Goal: Register for event/course: Sign up to attend an event or enroll in a course

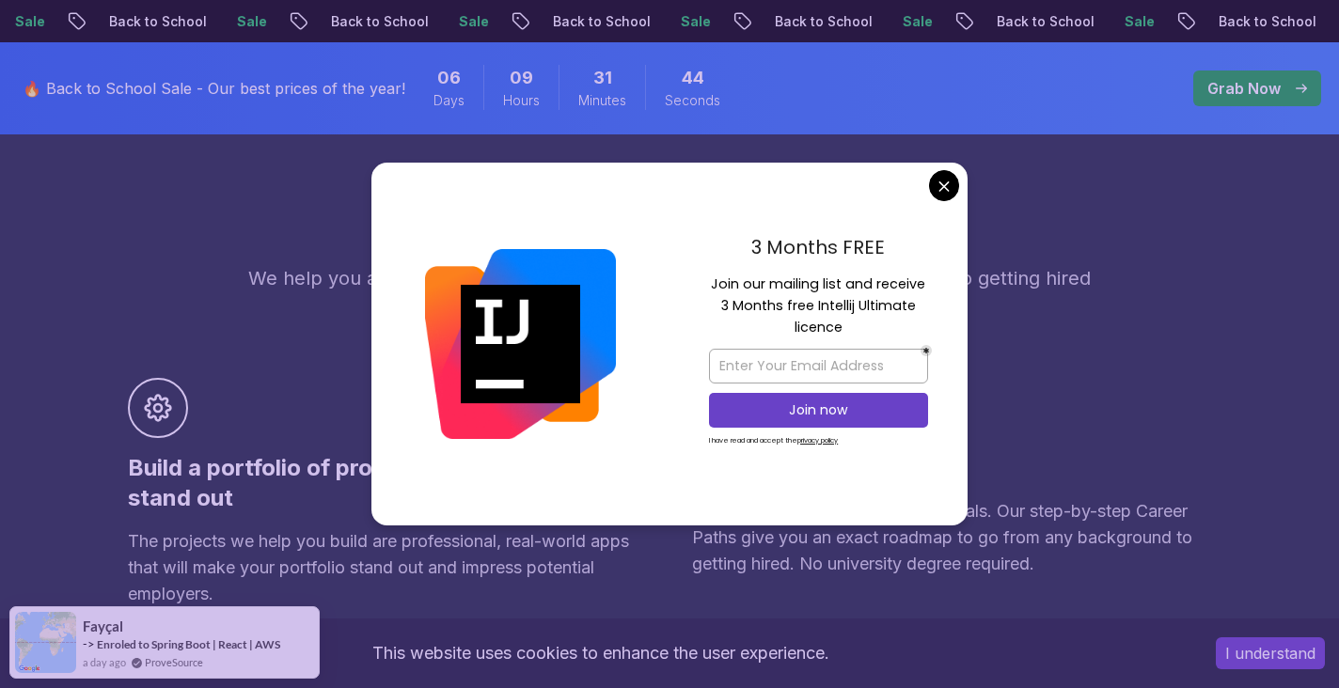
scroll to position [844, 0]
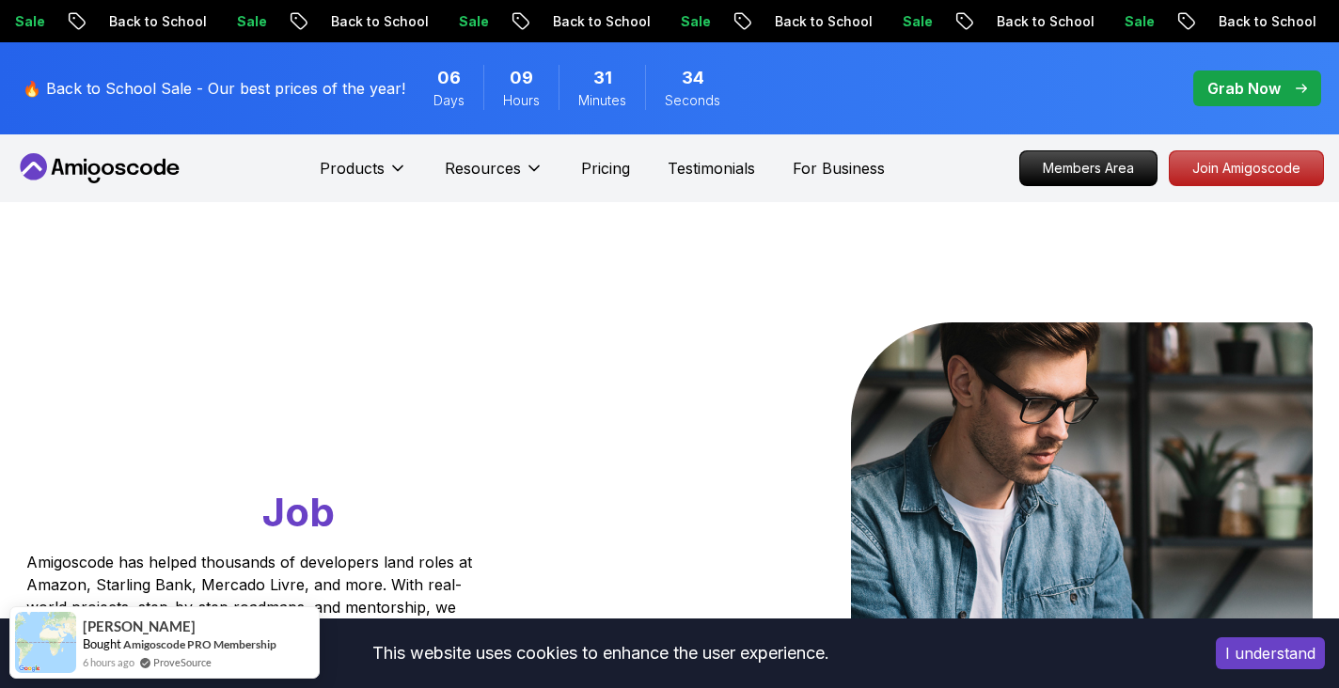
scroll to position [0, 0]
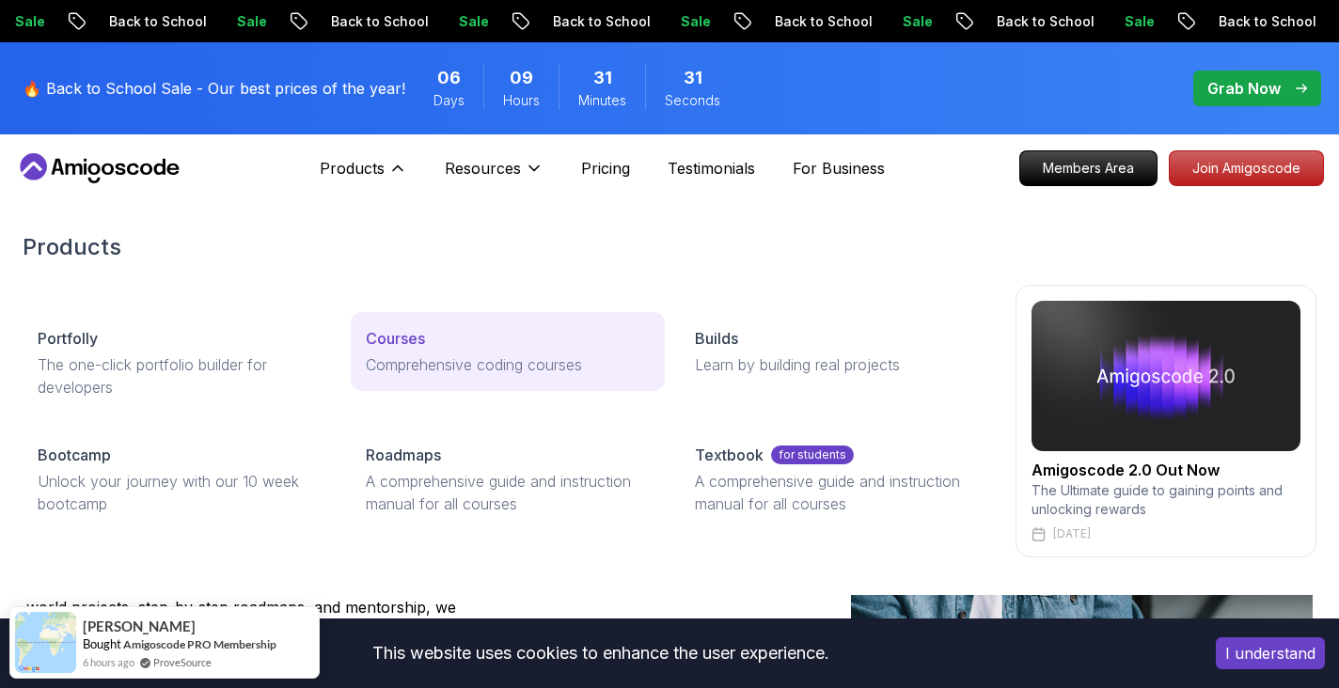
click at [405, 335] on p "Courses" at bounding box center [395, 338] width 59 height 23
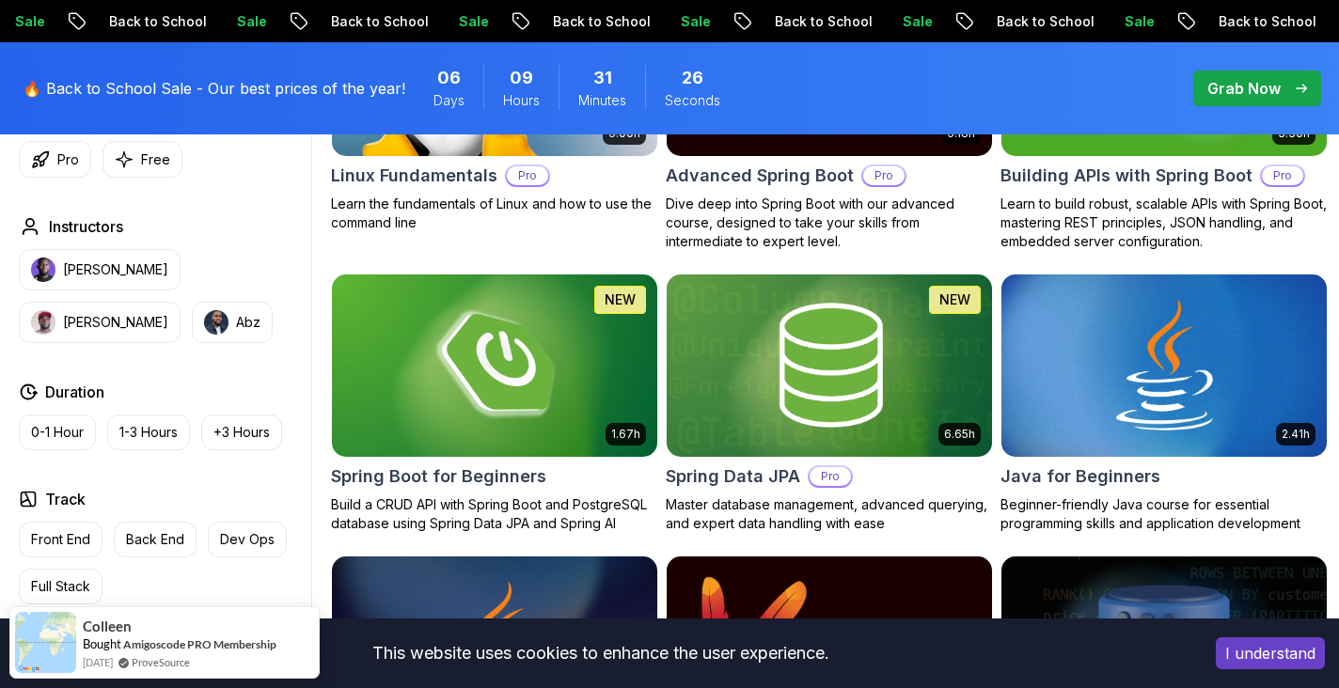
scroll to position [757, 0]
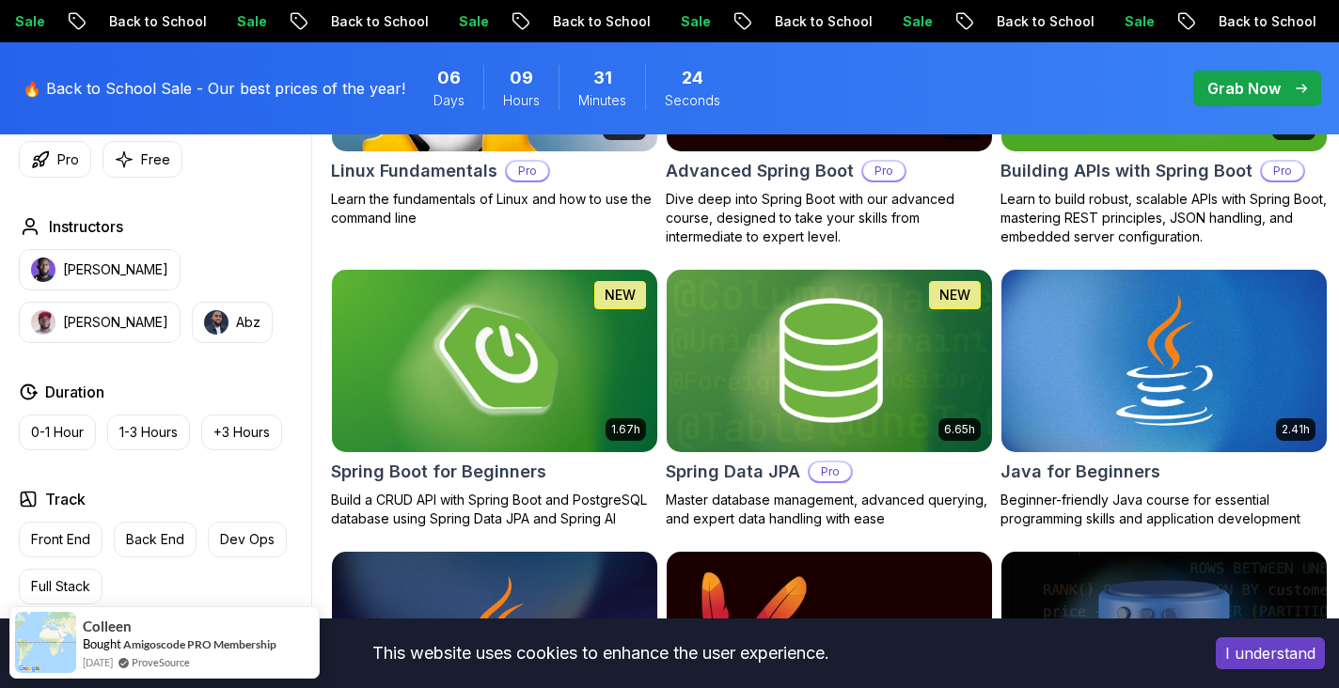
click at [509, 365] on img at bounding box center [493, 360] width 341 height 191
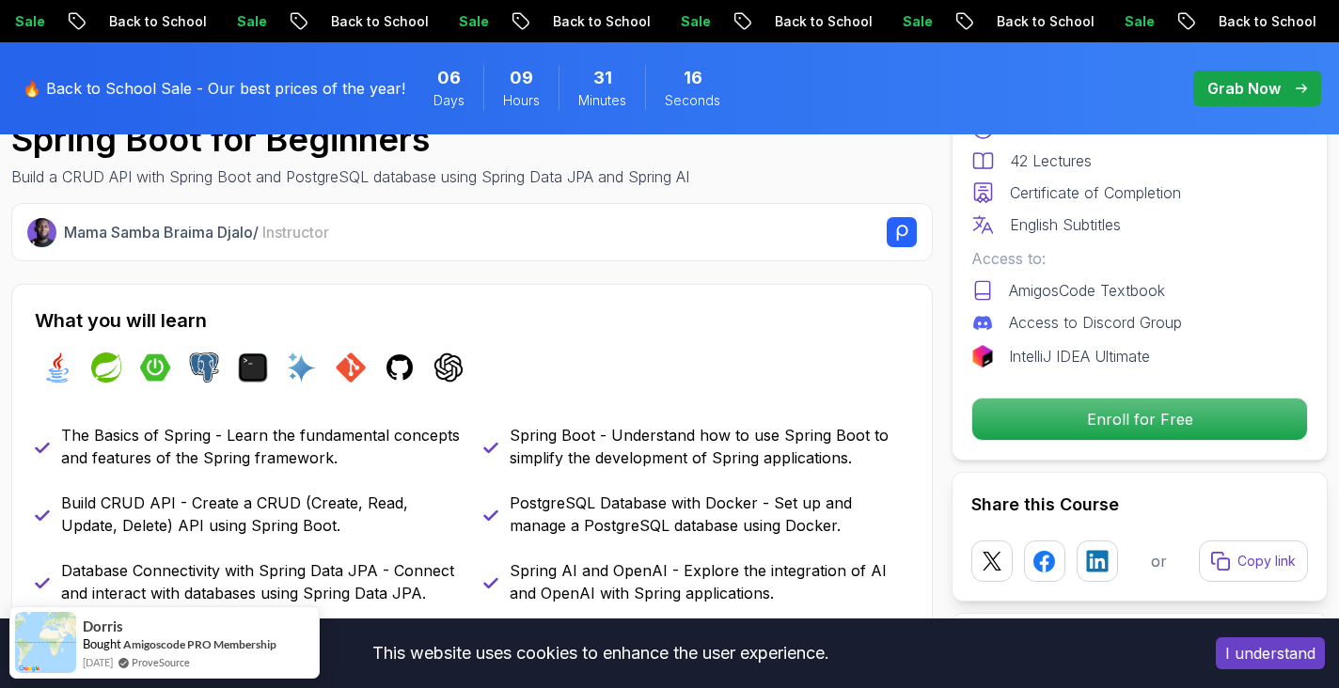
scroll to position [678, 0]
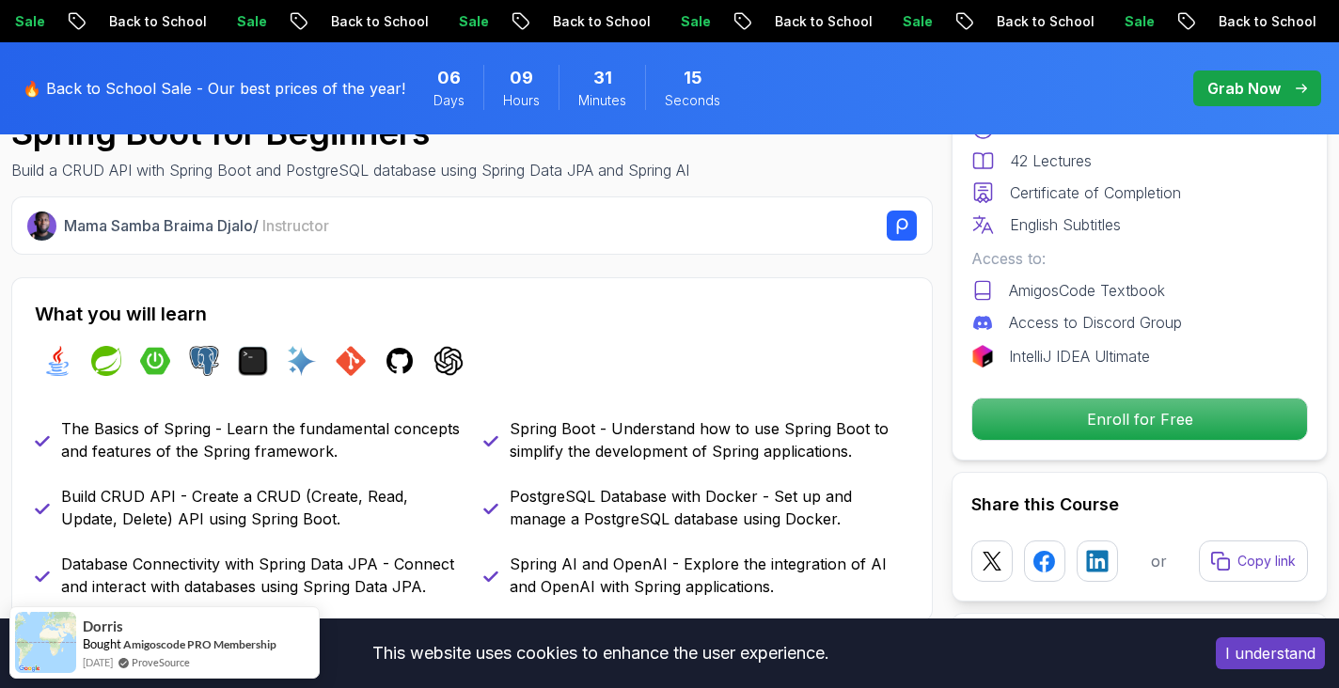
click at [1266, 645] on button "I understand" at bounding box center [1270, 654] width 109 height 32
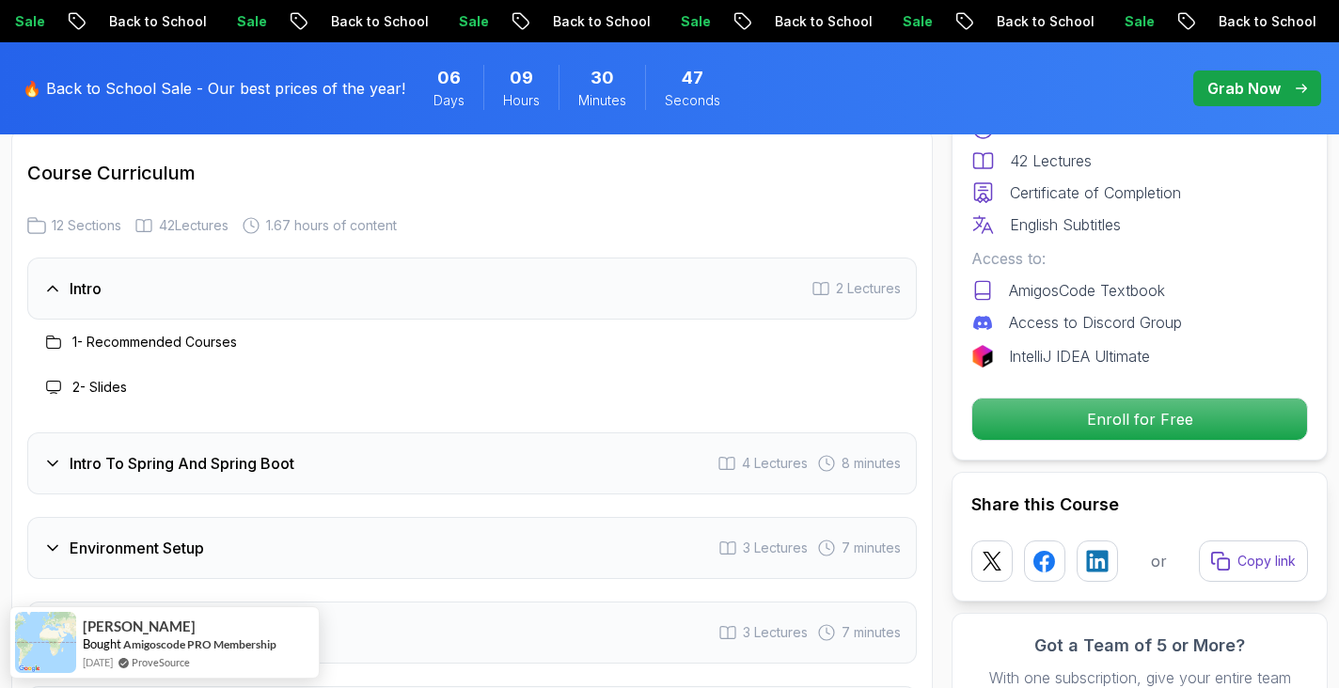
scroll to position [2364, 0]
click at [322, 439] on div "Intro To Spring And Spring Boot 4 Lectures 8 minutes" at bounding box center [472, 461] width 890 height 62
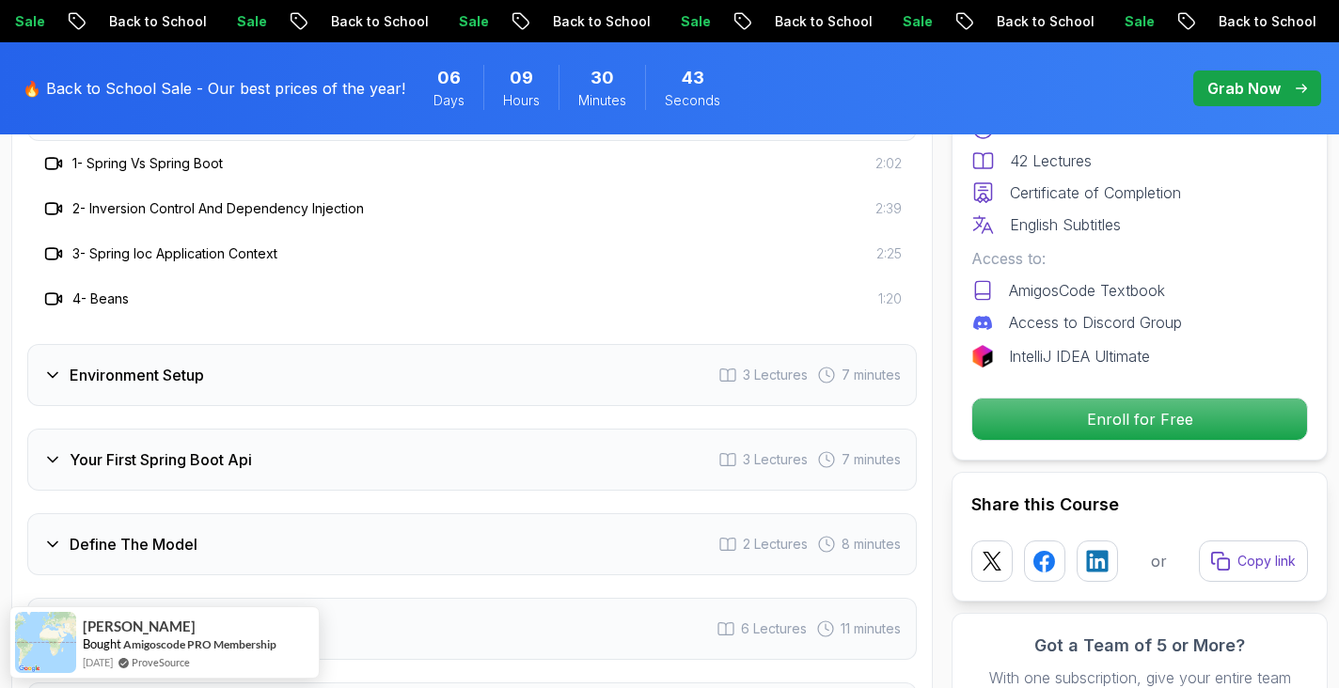
scroll to position [2623, 0]
click at [322, 359] on div "Environment Setup 3 Lectures 7 minutes" at bounding box center [472, 377] width 890 height 62
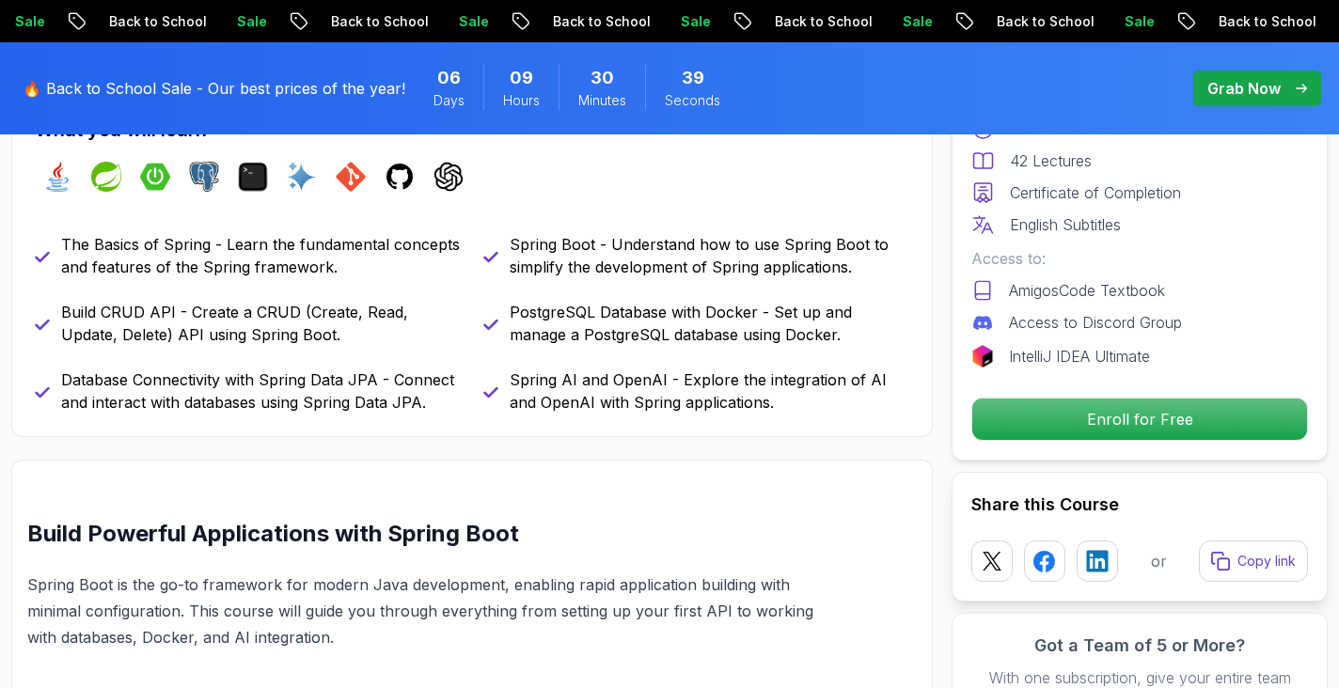
scroll to position [1, 0]
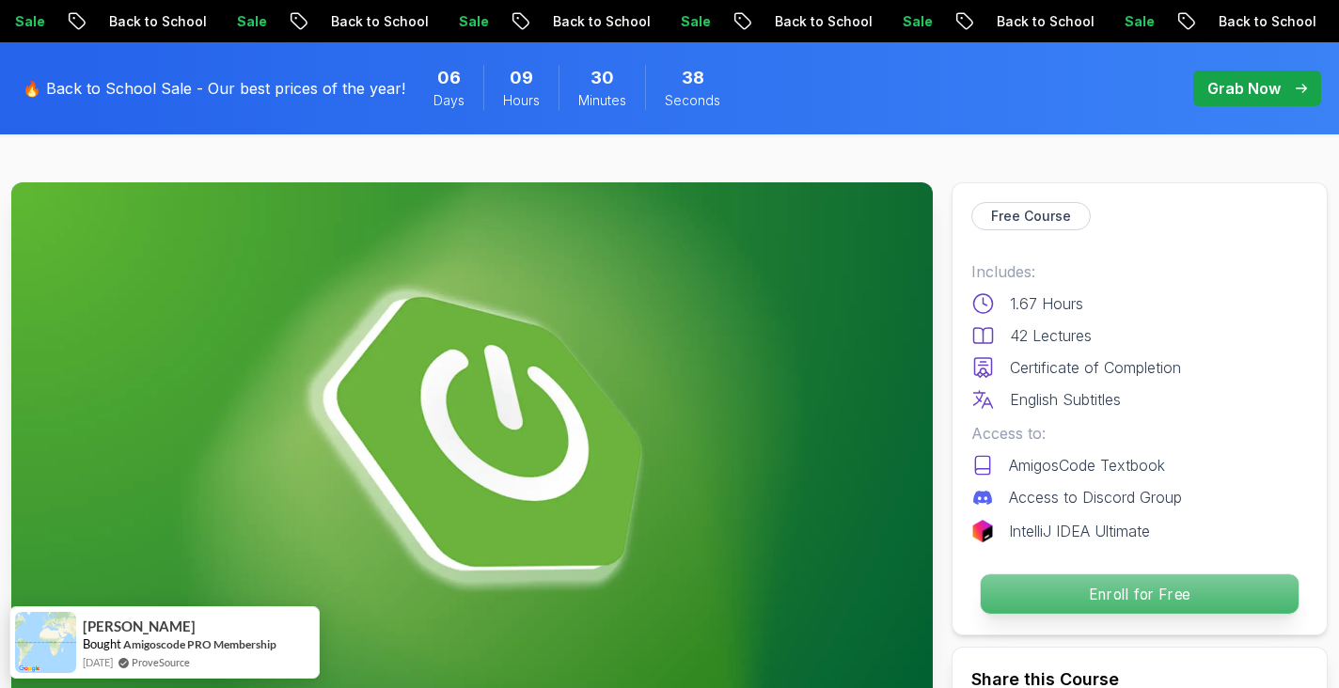
click at [1115, 594] on p "Enroll for Free" at bounding box center [1140, 594] width 318 height 39
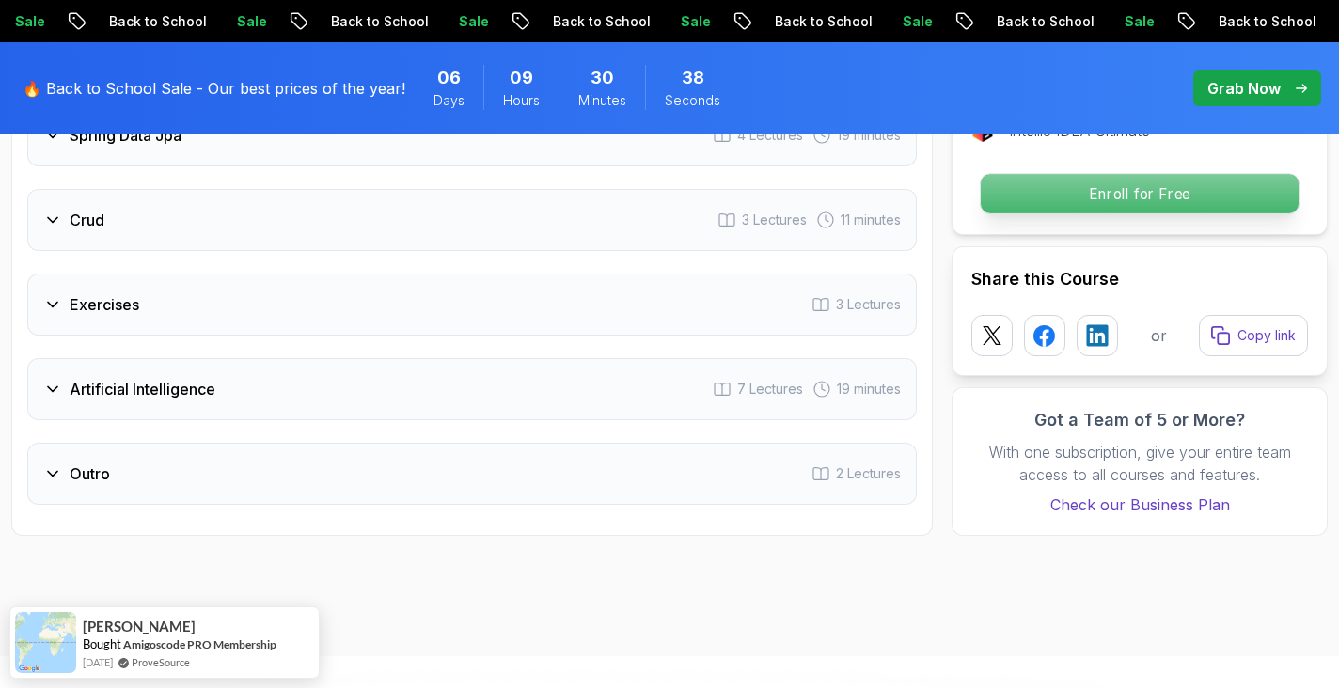
scroll to position [3872, 0]
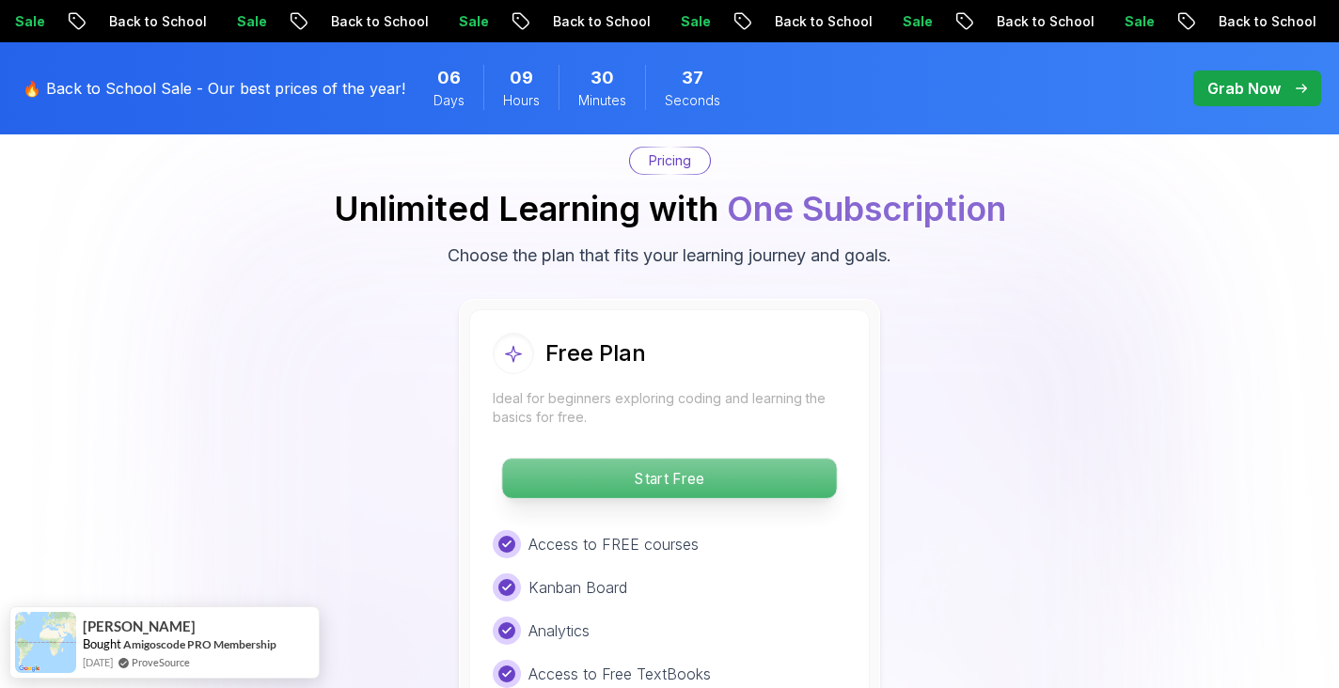
click at [764, 459] on p "Start Free" at bounding box center [669, 478] width 334 height 39
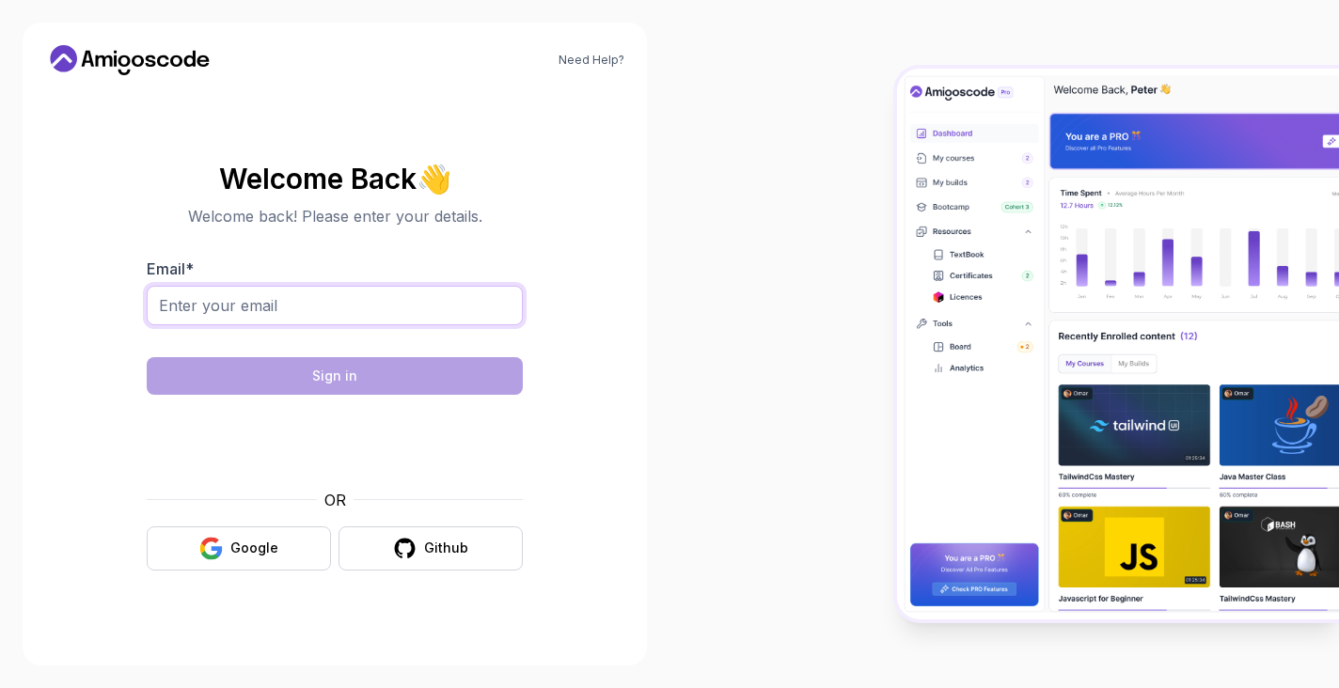
drag, startPoint x: 348, startPoint y: 316, endPoint x: 347, endPoint y: 303, distance: 13.2
click at [347, 303] on input "Email *" at bounding box center [335, 305] width 376 height 39
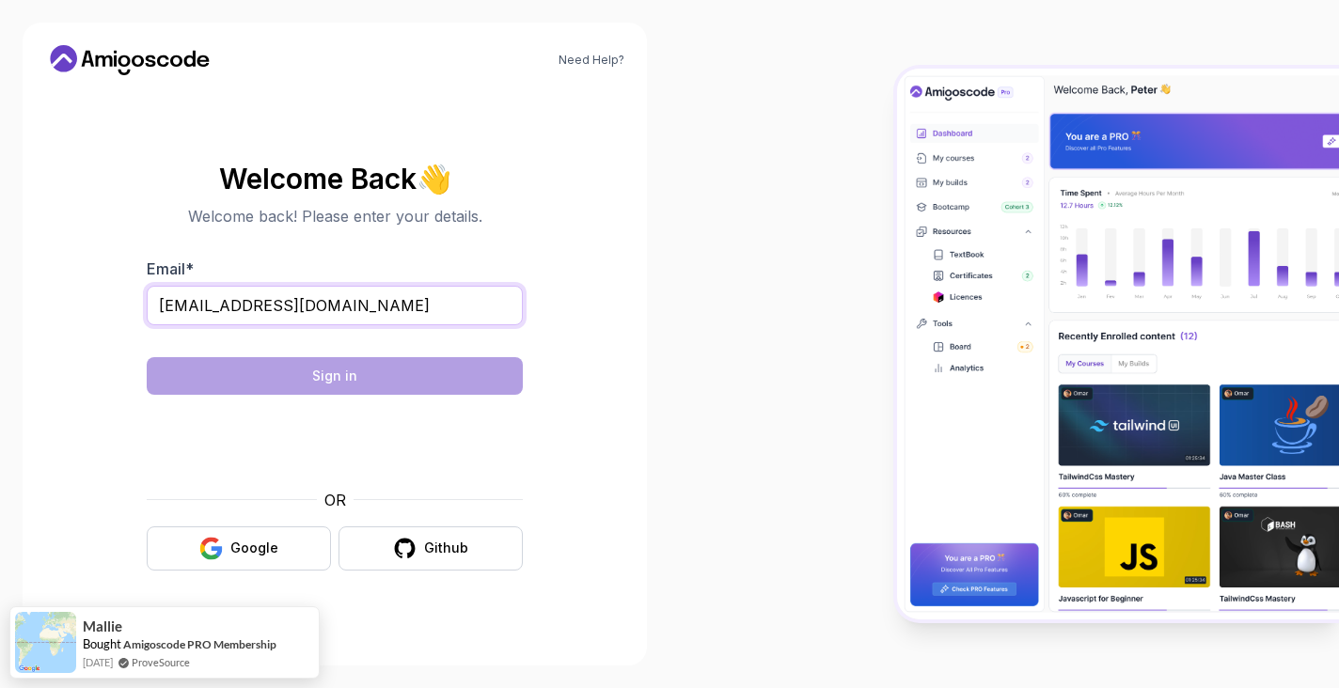
type input "[EMAIL_ADDRESS][DOMAIN_NAME]"
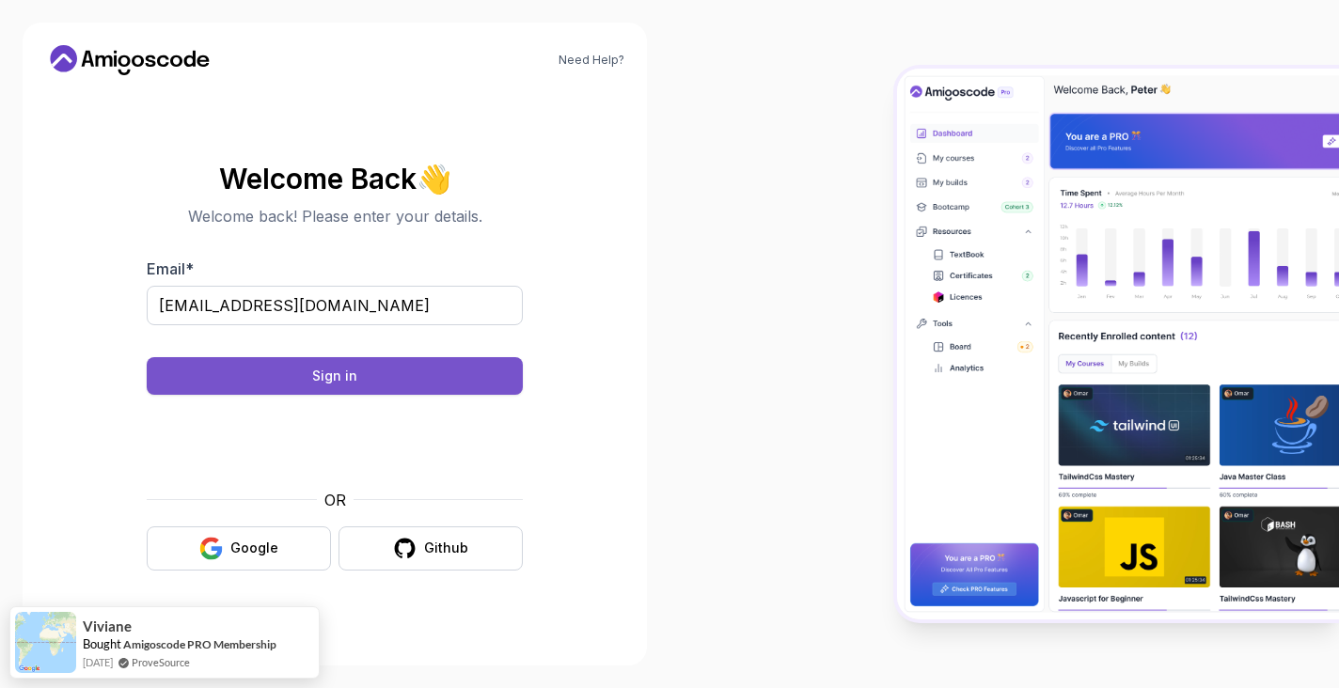
click at [320, 372] on div "Sign in" at bounding box center [334, 376] width 45 height 19
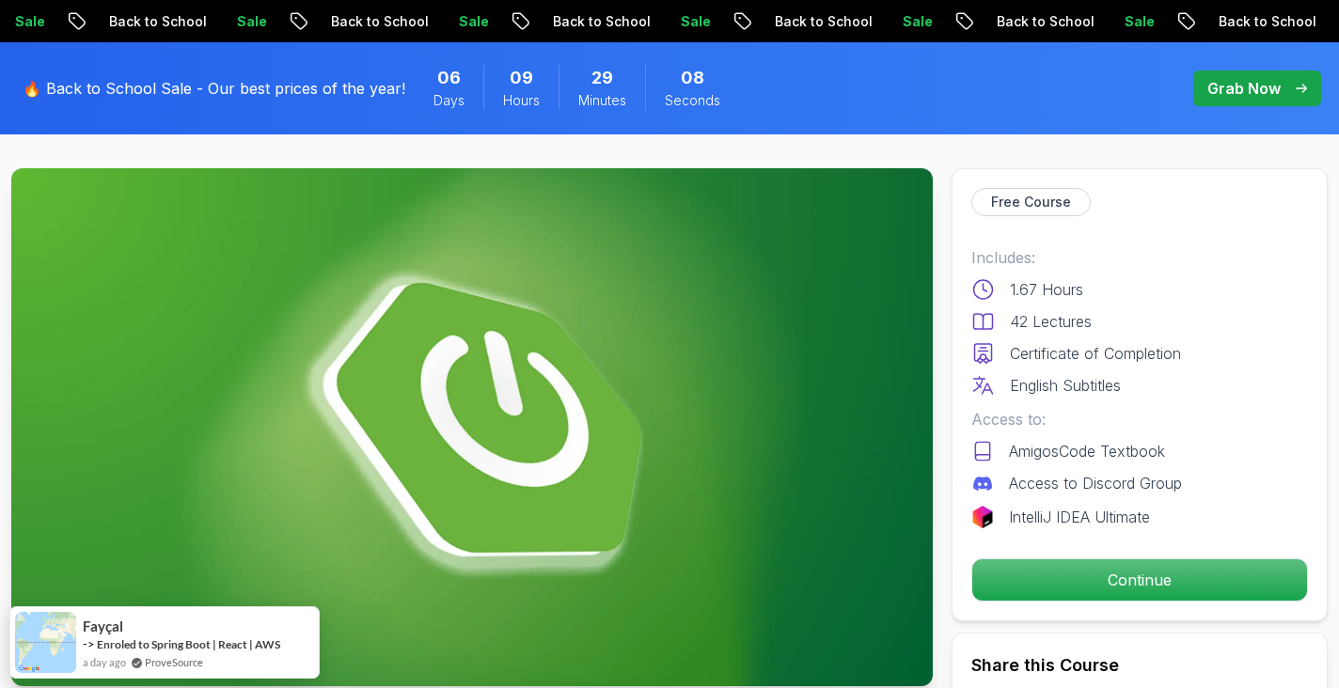
scroll to position [167, 0]
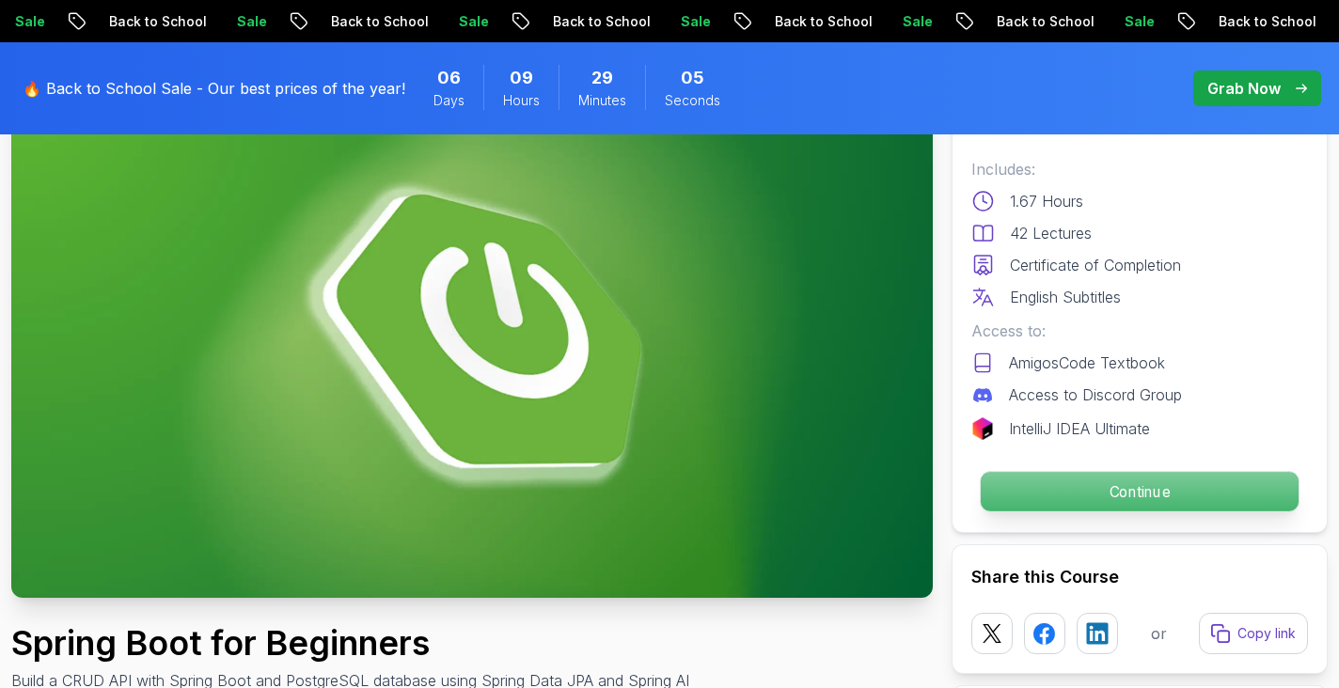
click at [1080, 494] on p "Continue" at bounding box center [1140, 491] width 318 height 39
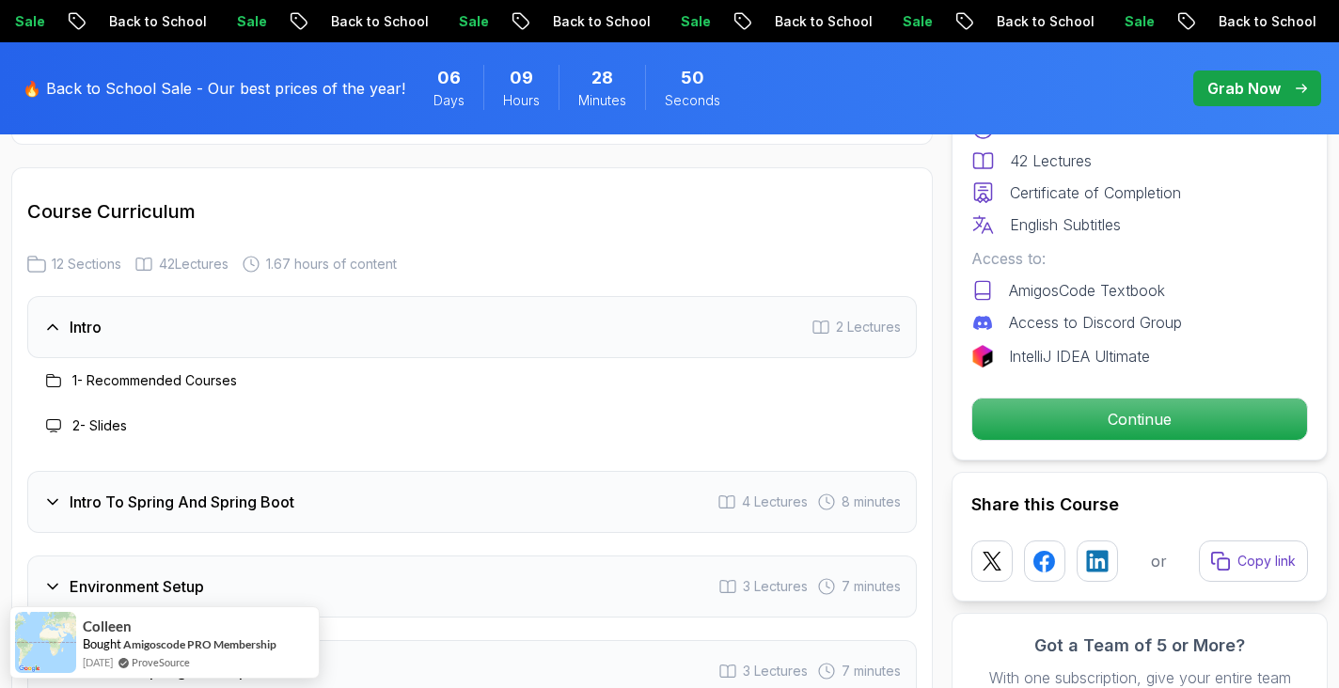
scroll to position [2265, 0]
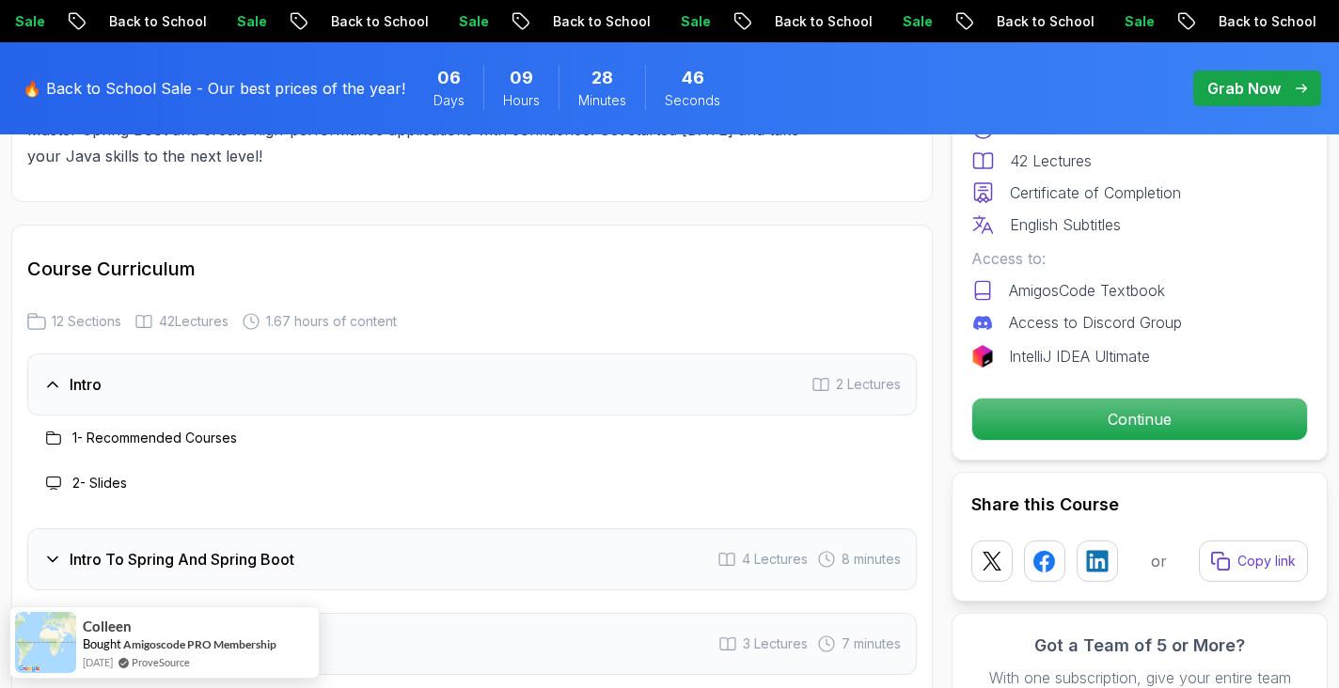
click at [87, 373] on h3 "Intro" at bounding box center [86, 384] width 32 height 23
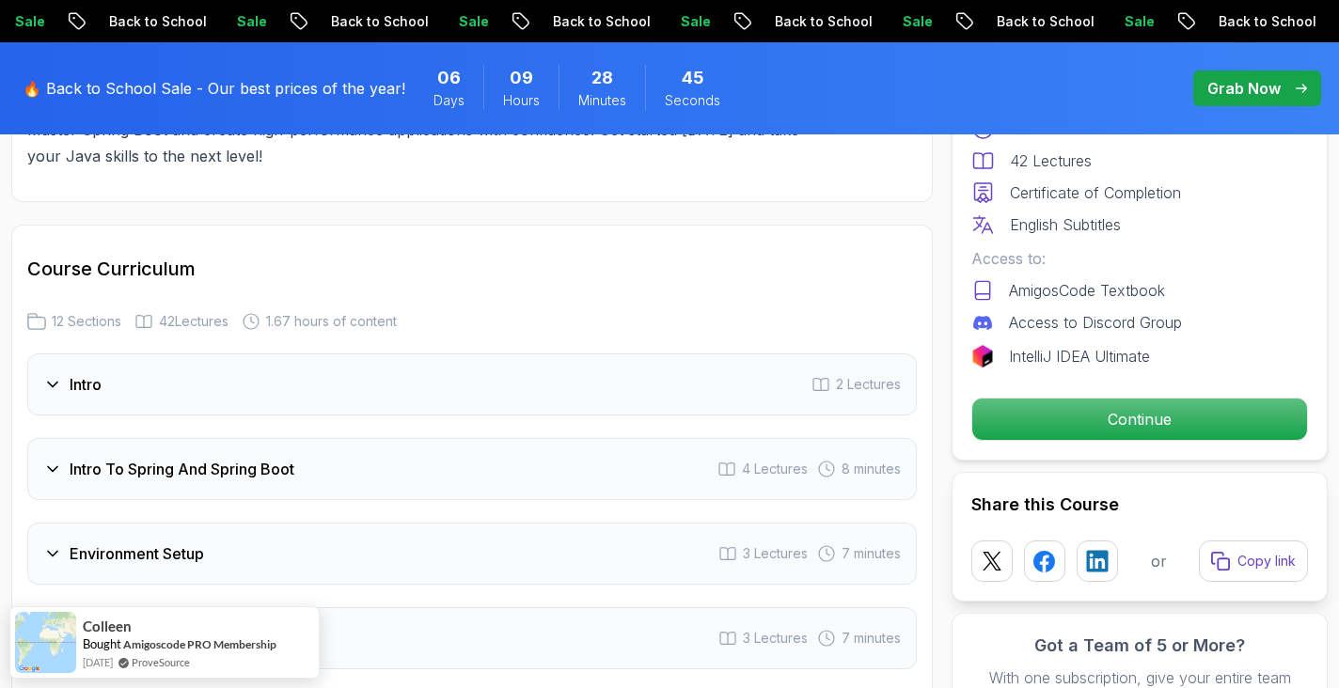
click at [87, 373] on h3 "Intro" at bounding box center [86, 384] width 32 height 23
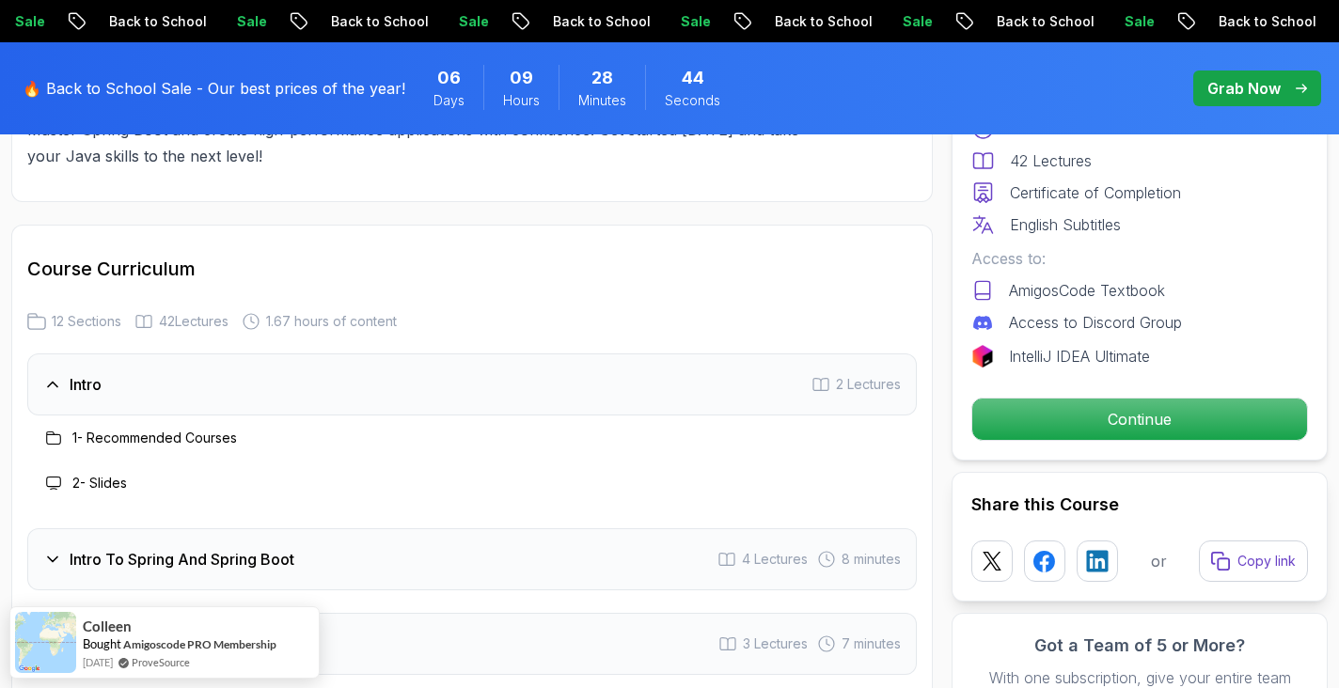
click at [842, 369] on div "Intro 2 Lectures" at bounding box center [472, 385] width 890 height 62
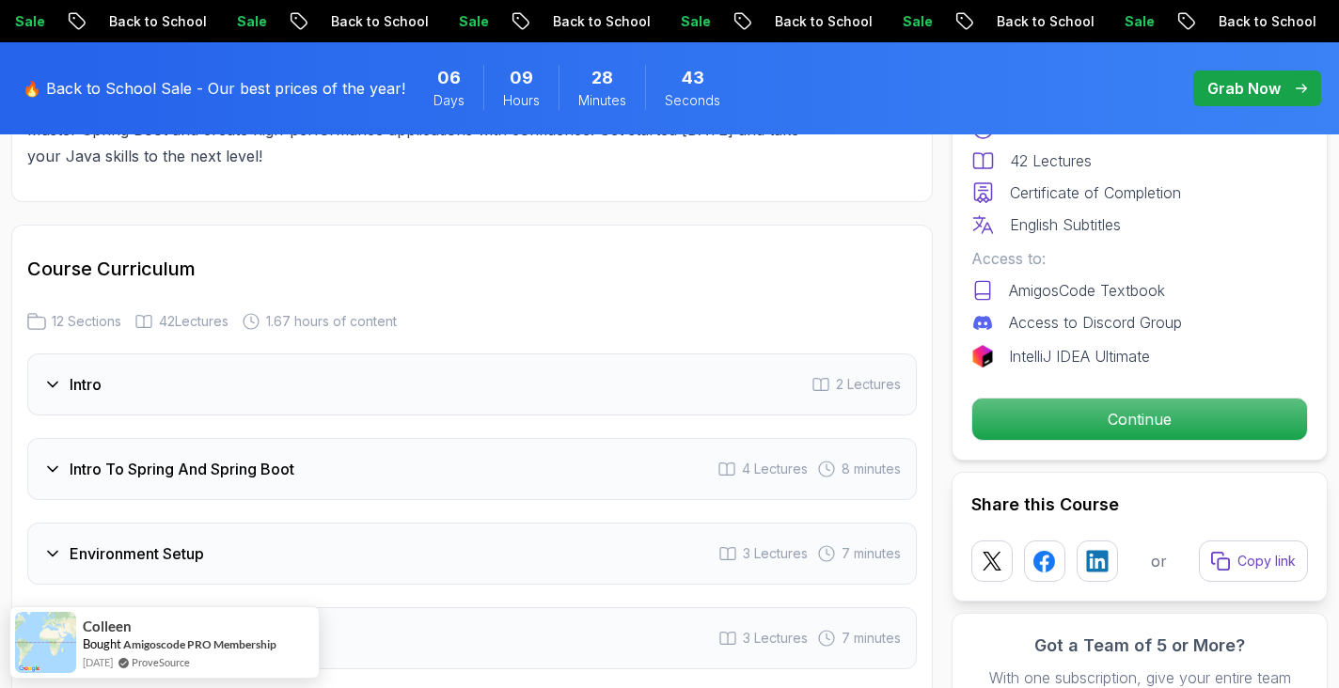
click at [842, 369] on div "Intro 2 Lectures" at bounding box center [472, 385] width 890 height 62
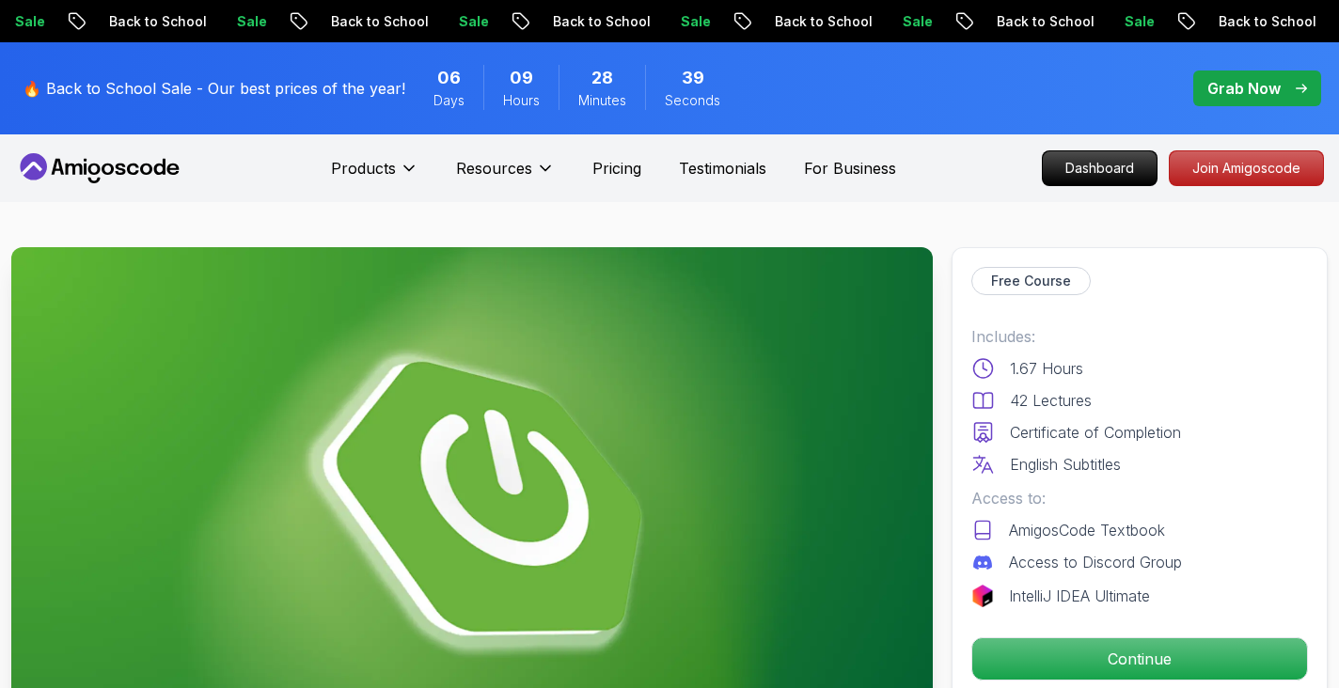
scroll to position [0, 0]
click at [560, 477] on img at bounding box center [472, 506] width 922 height 518
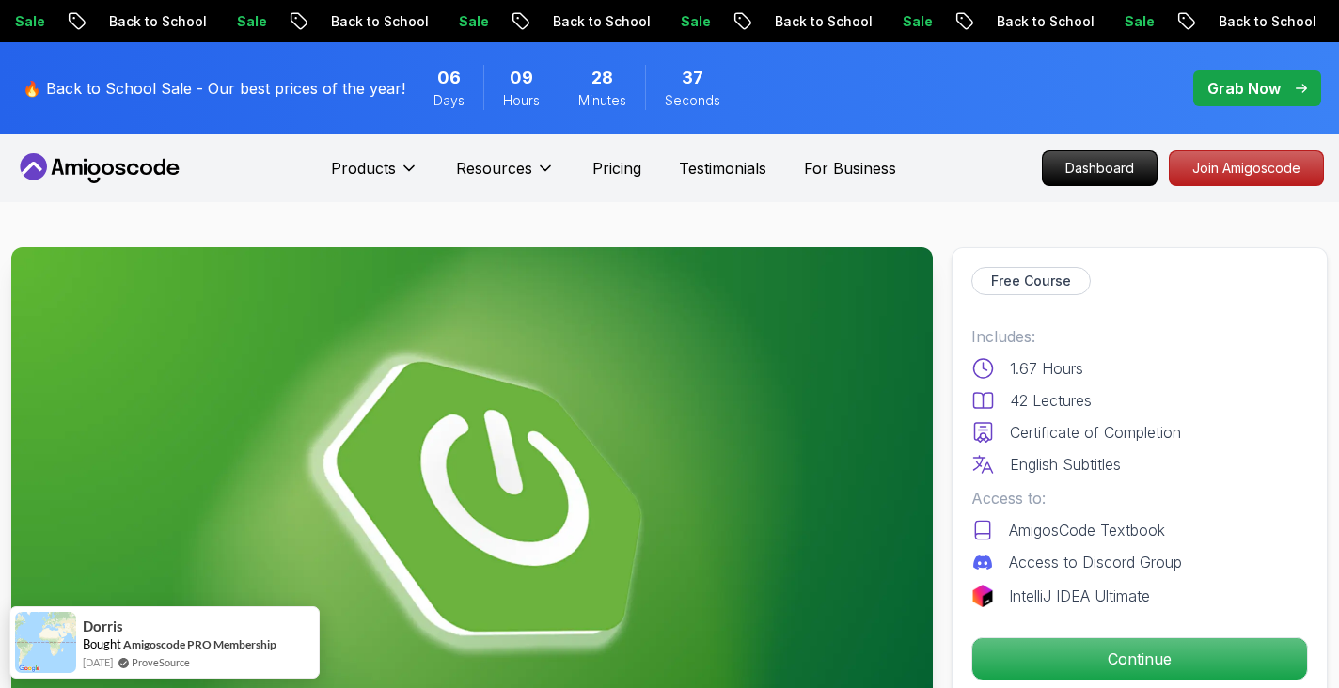
click at [1102, 189] on nav "Products Resources Pricing Testimonials For Business Dashboard Join Amigoscode" at bounding box center [669, 168] width 1309 height 68
click at [1102, 165] on p "Dashboard" at bounding box center [1100, 168] width 108 height 32
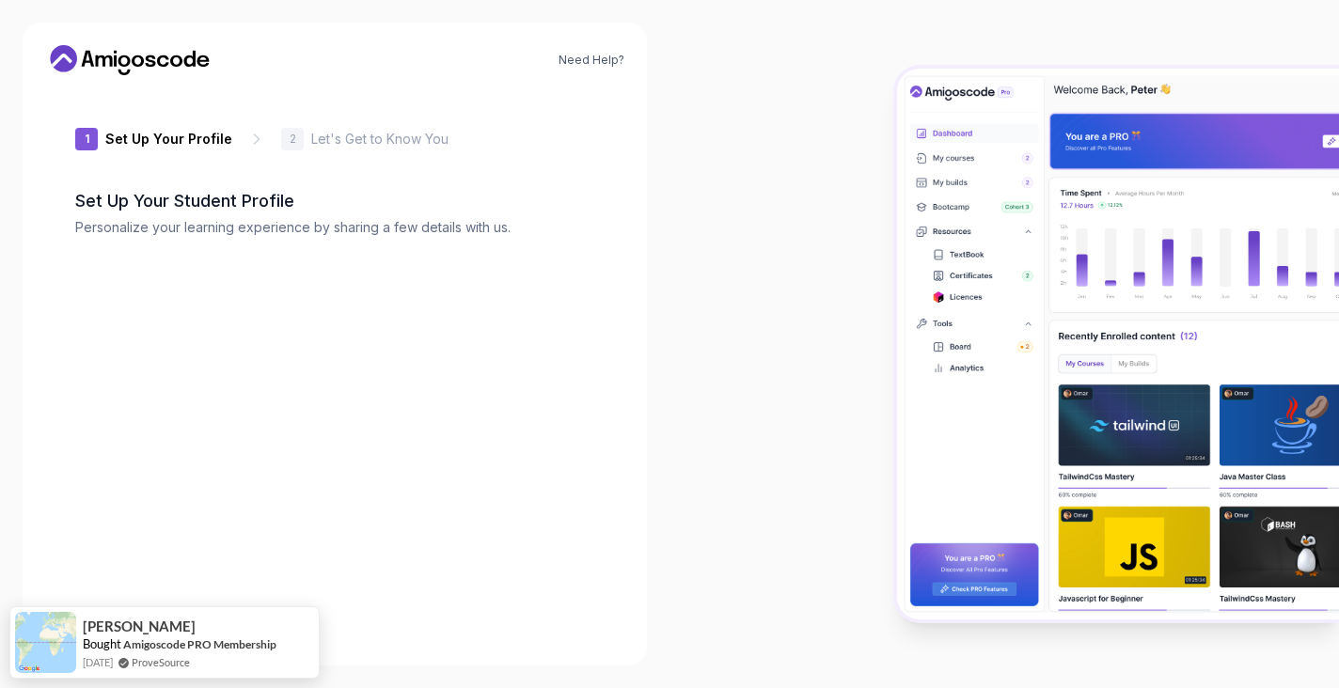
type input "shinyweaselecf1c"
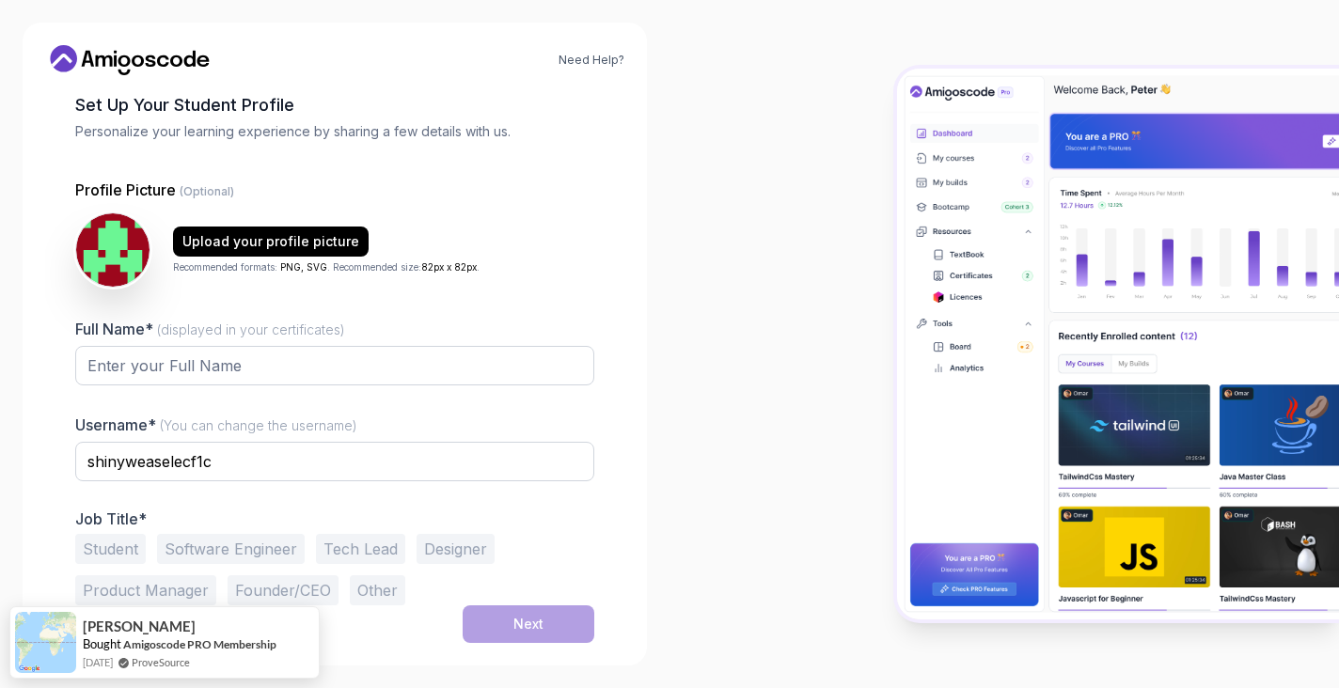
scroll to position [96, 0]
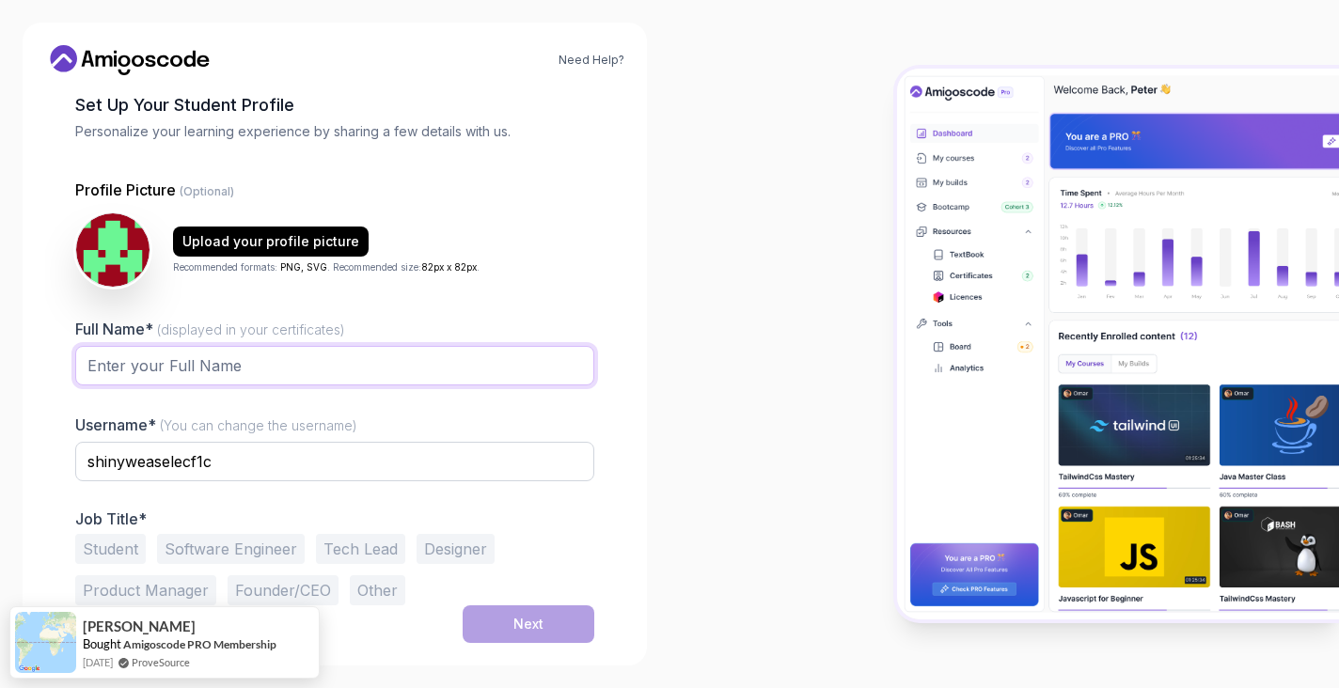
click at [363, 374] on input "Full Name* (displayed in your certificates)" at bounding box center [334, 365] width 519 height 39
type input "Poorvi"
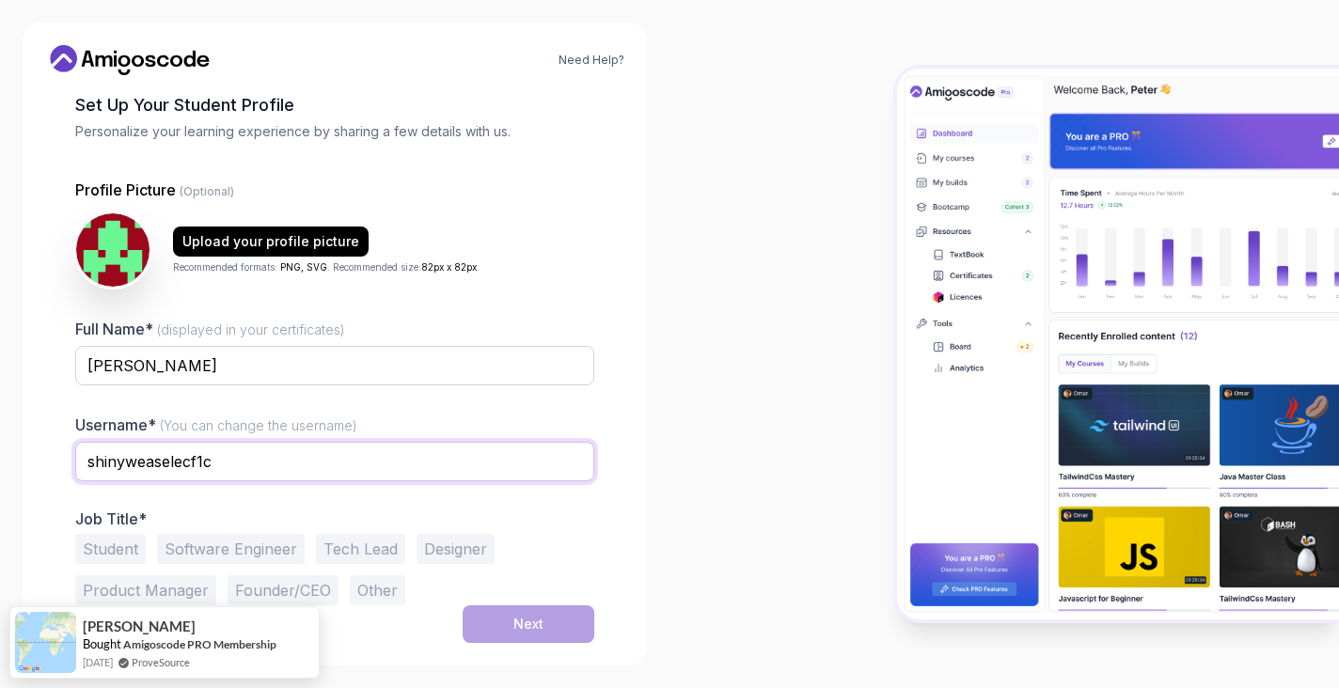
click at [222, 468] on input "shinyweaselecf1c" at bounding box center [334, 461] width 519 height 39
type input "poorvi_b"
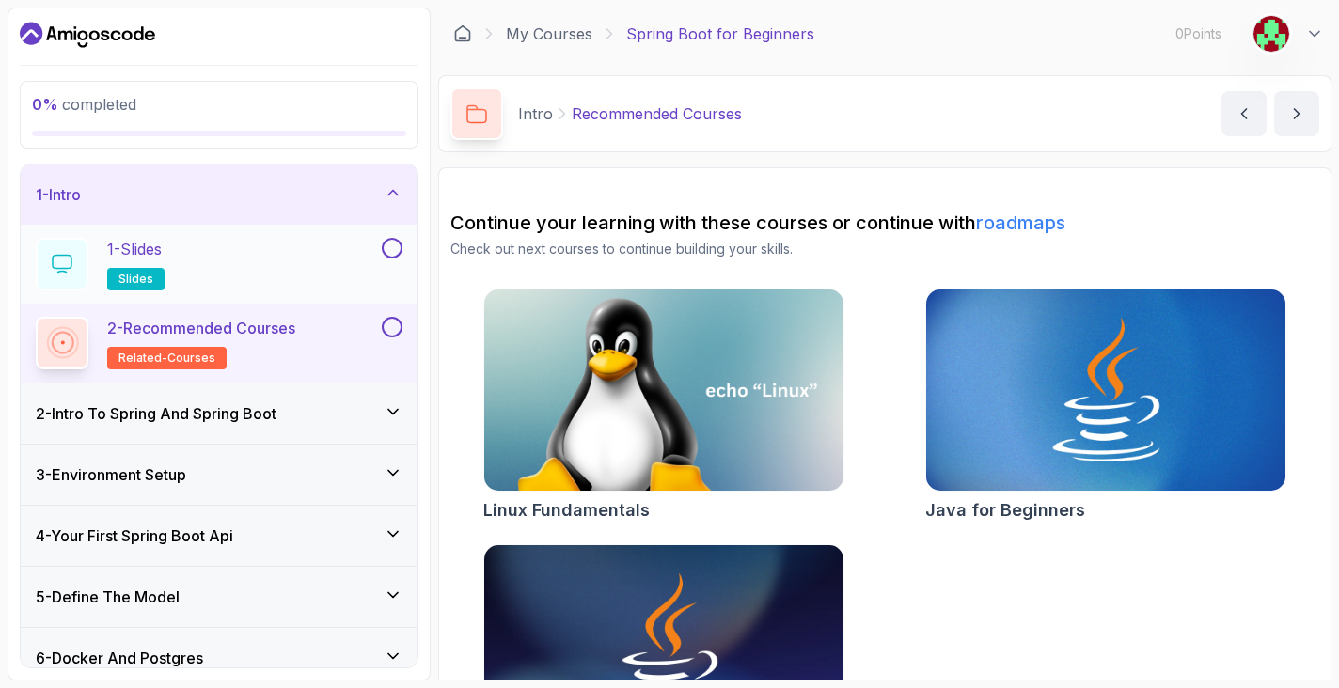
click at [314, 258] on div "1 - Slides slides" at bounding box center [207, 264] width 342 height 53
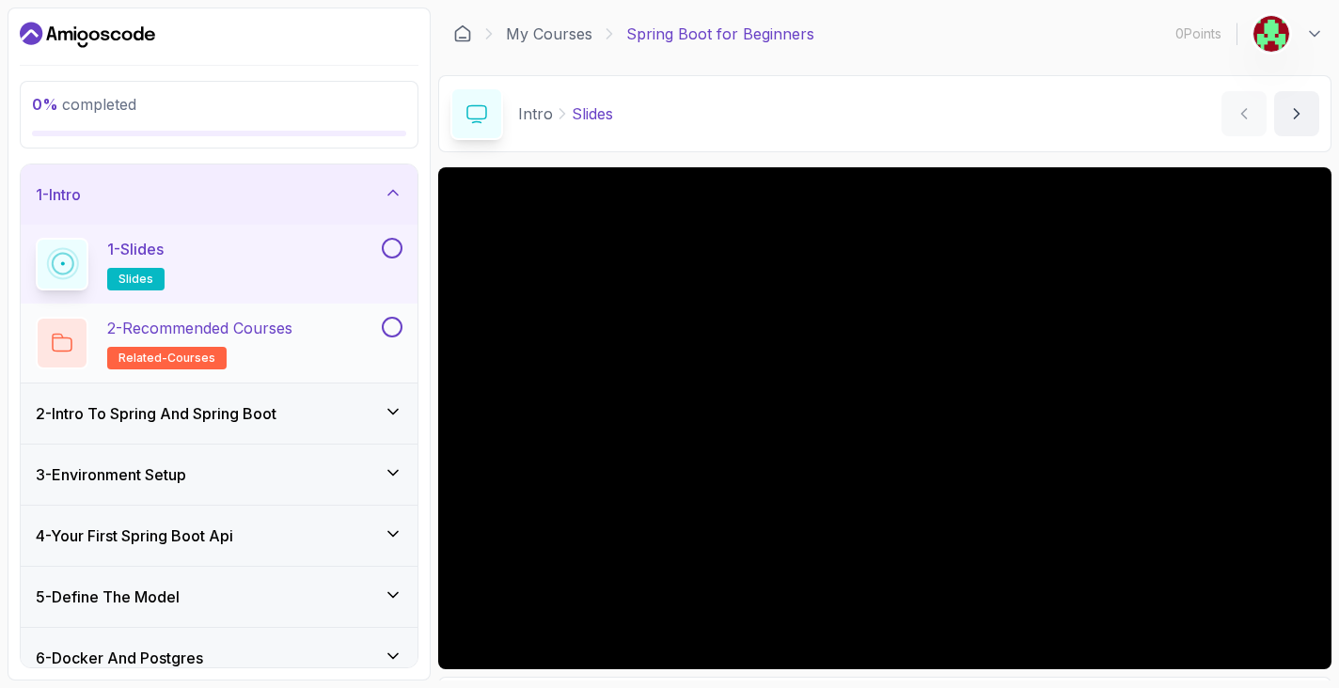
click at [312, 343] on div "2 - Recommended Courses related-courses" at bounding box center [207, 343] width 342 height 53
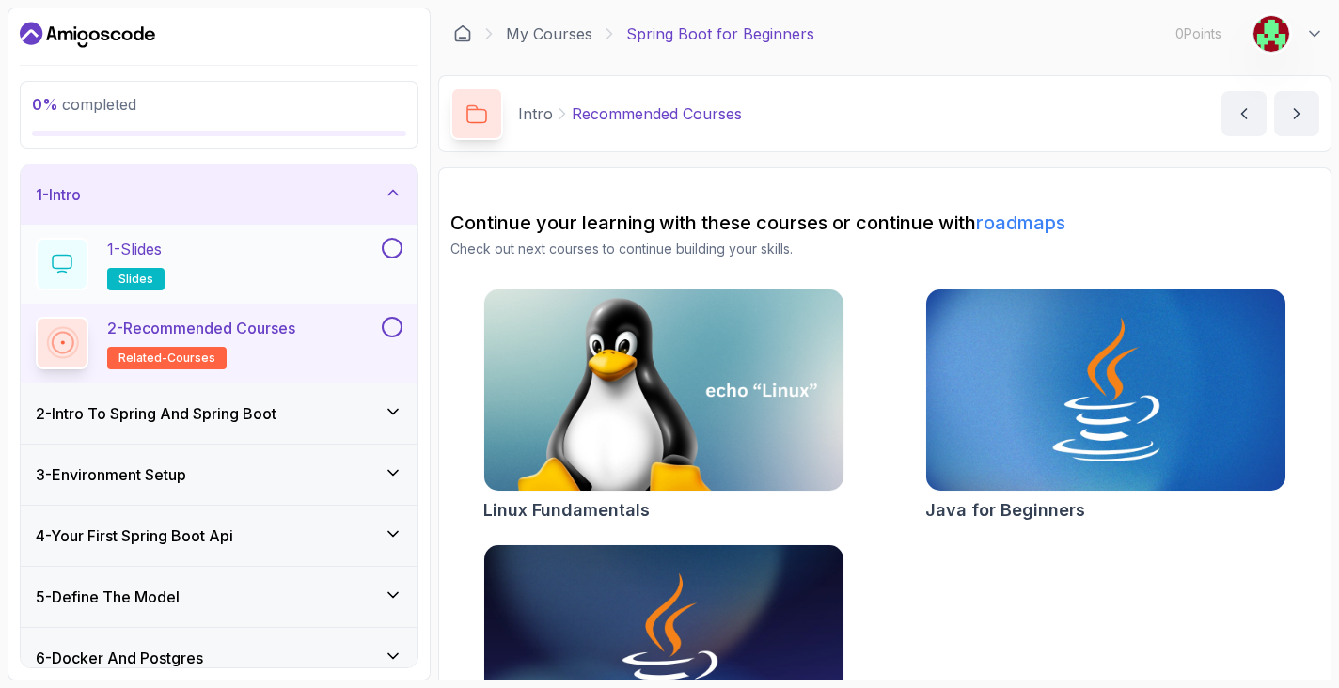
click at [275, 277] on div "1 - Slides slides" at bounding box center [207, 264] width 342 height 53
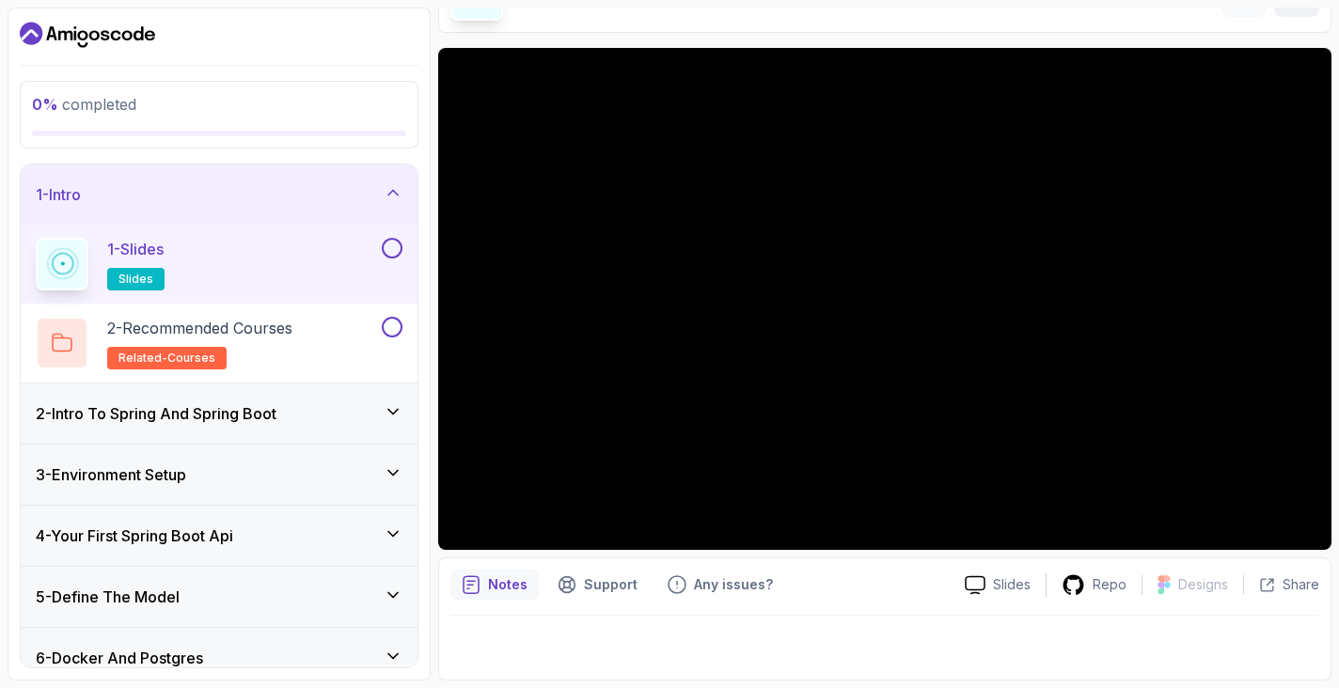
click at [232, 422] on h3 "2 - Intro To Spring And Spring Boot" at bounding box center [156, 413] width 241 height 23
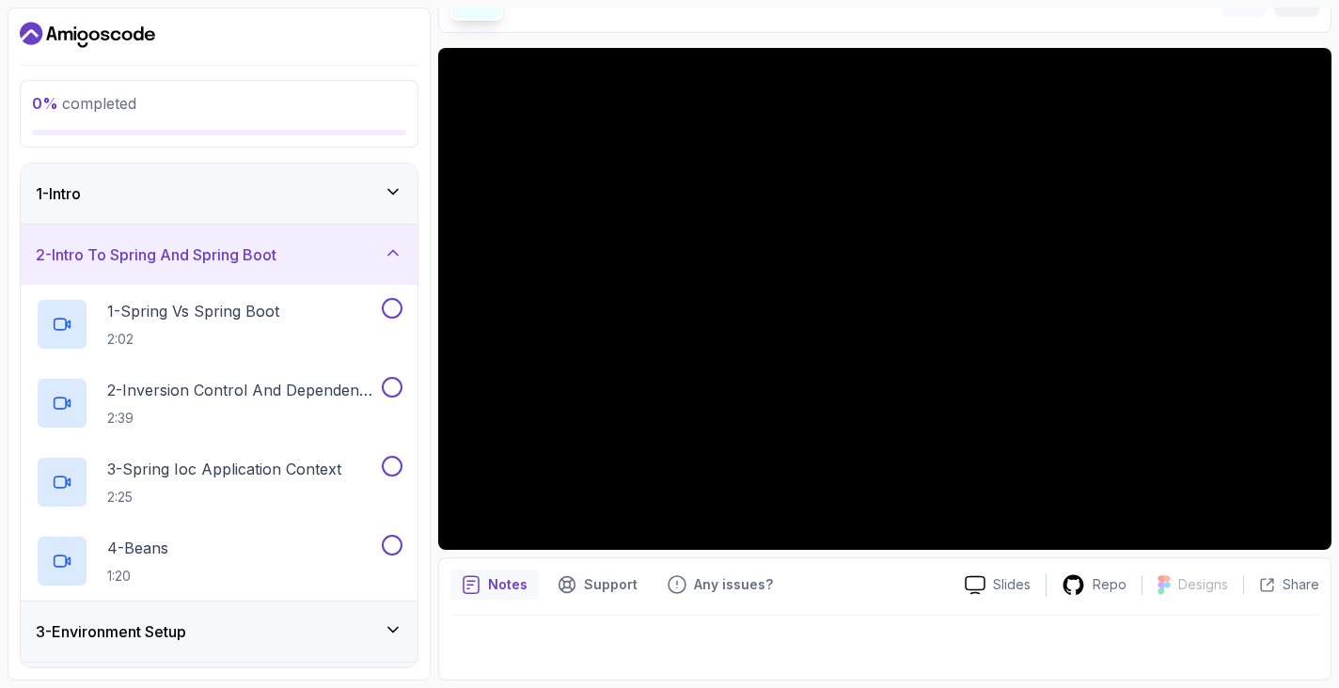
click at [276, 198] on div "1 - Intro" at bounding box center [219, 193] width 367 height 23
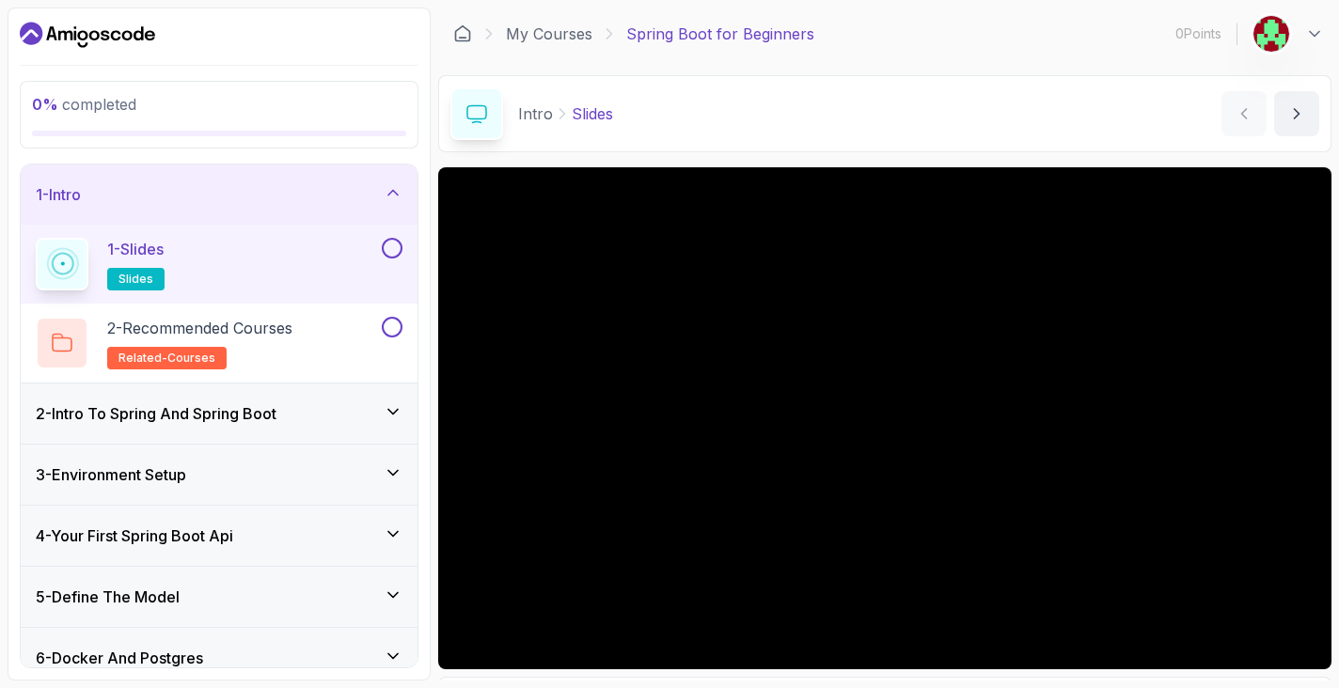
click at [1303, 42] on button at bounding box center [1288, 34] width 71 height 38
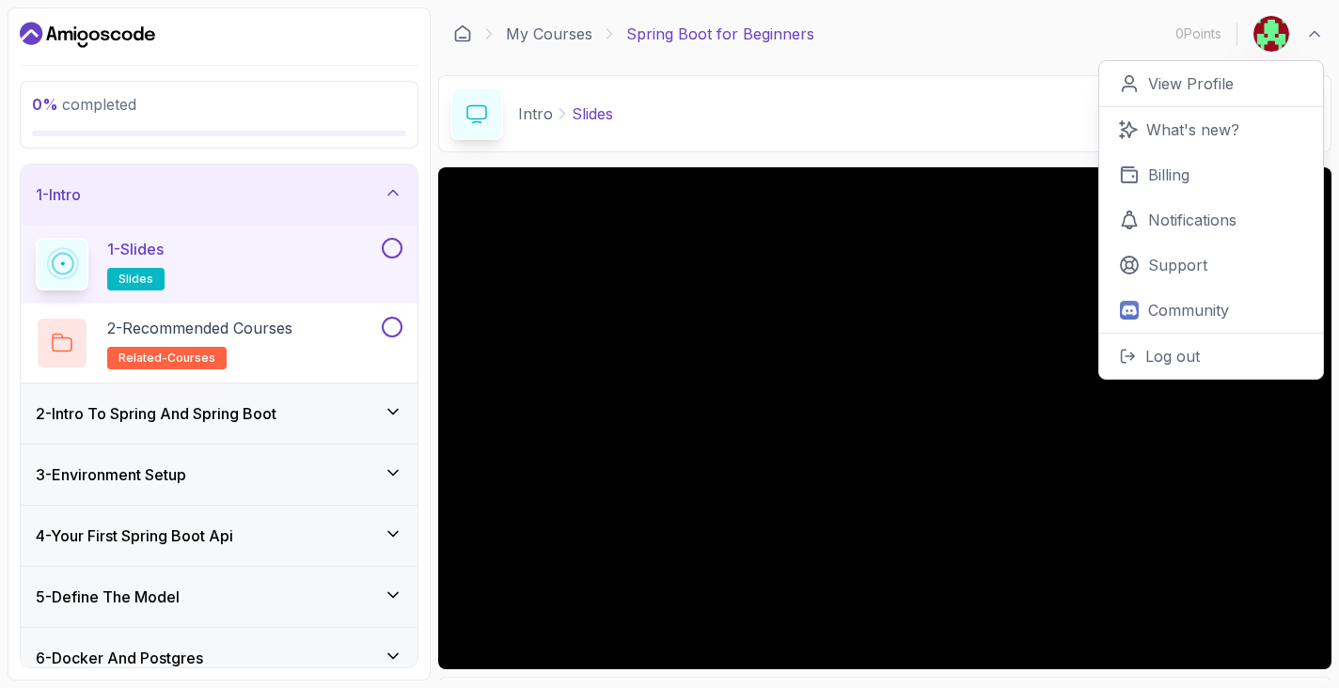
click at [1033, 24] on div "My Courses Spring Boot for Beginners 0 Points 1 0 Points View Profile What's ne…" at bounding box center [884, 34] width 893 height 53
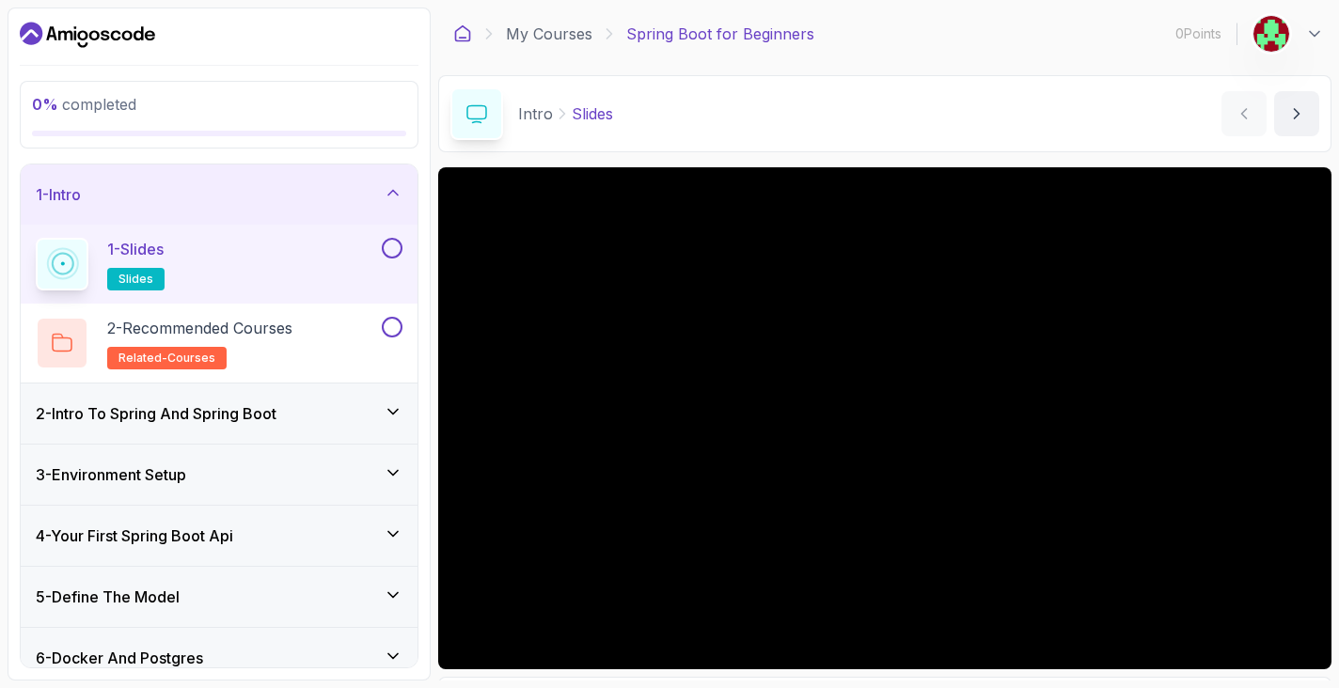
click at [460, 39] on icon at bounding box center [462, 33] width 19 height 19
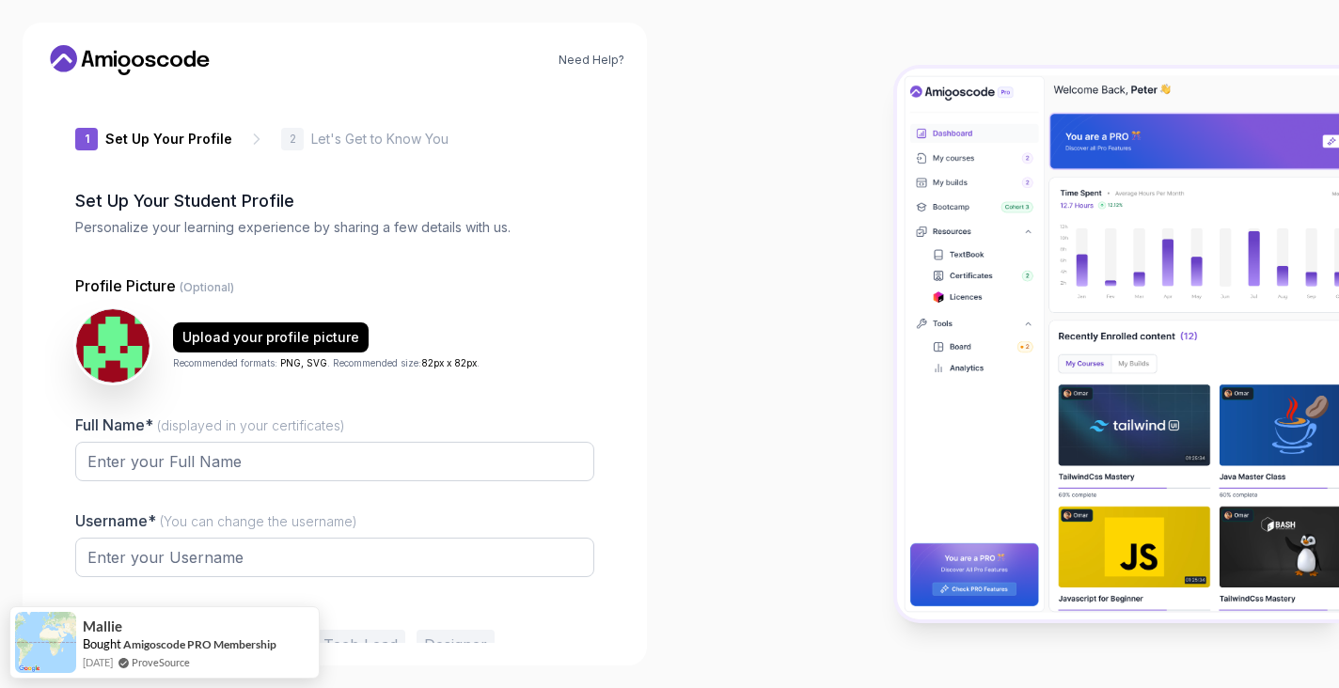
type input "noblelion315a5"
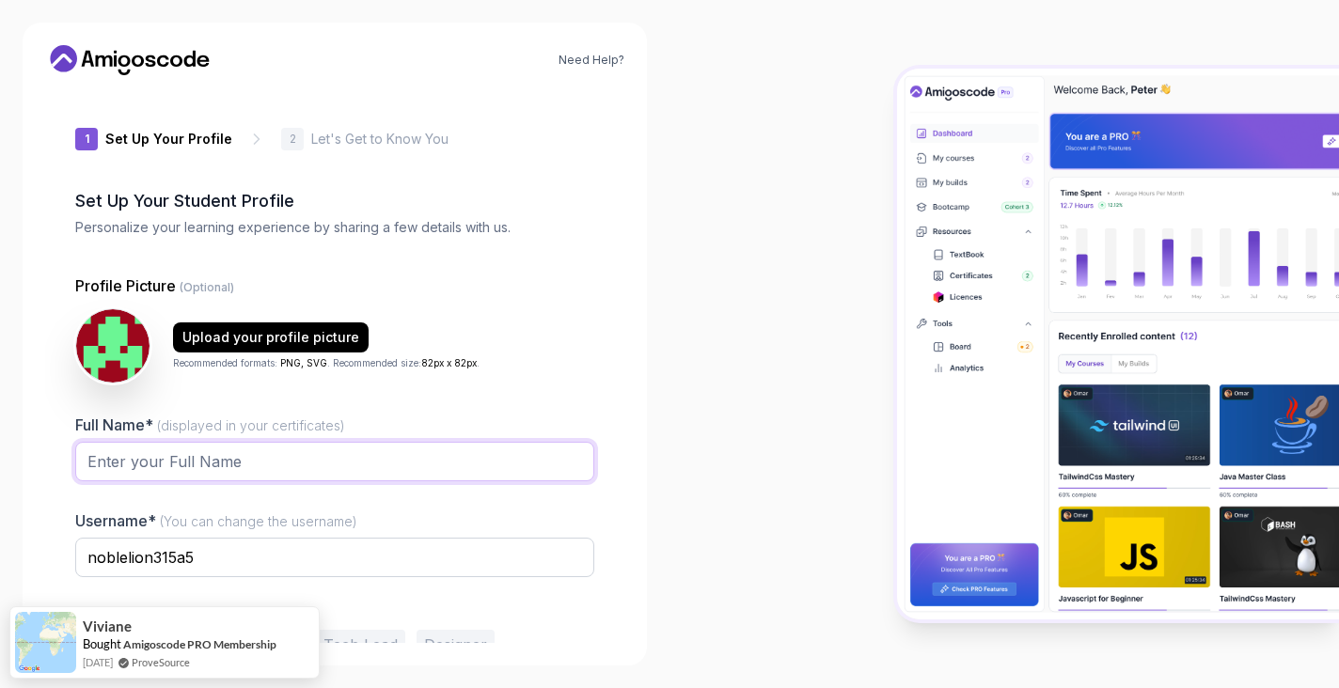
click at [230, 449] on input "Full Name* (displayed in your certificates)" at bounding box center [334, 461] width 519 height 39
type input "poorvi"
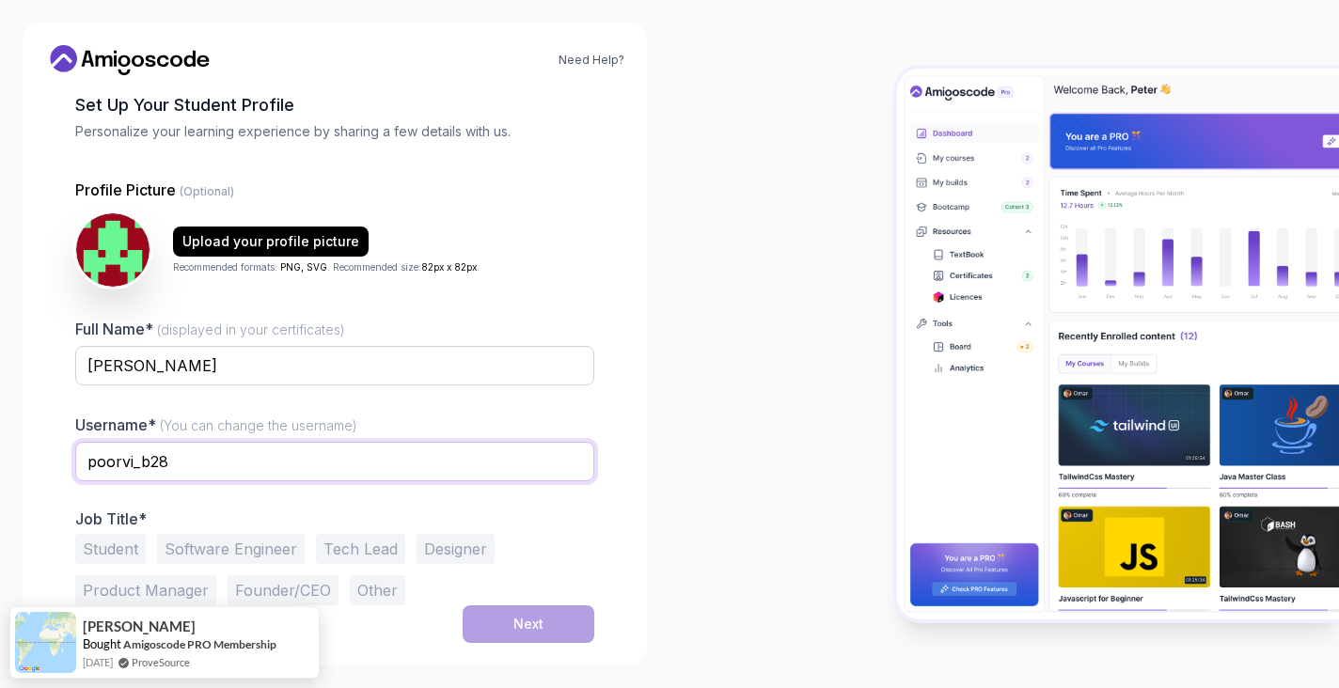
scroll to position [96, 0]
type input "poorvi_b28"
click at [217, 545] on button "Software Engineer" at bounding box center [231, 549] width 148 height 30
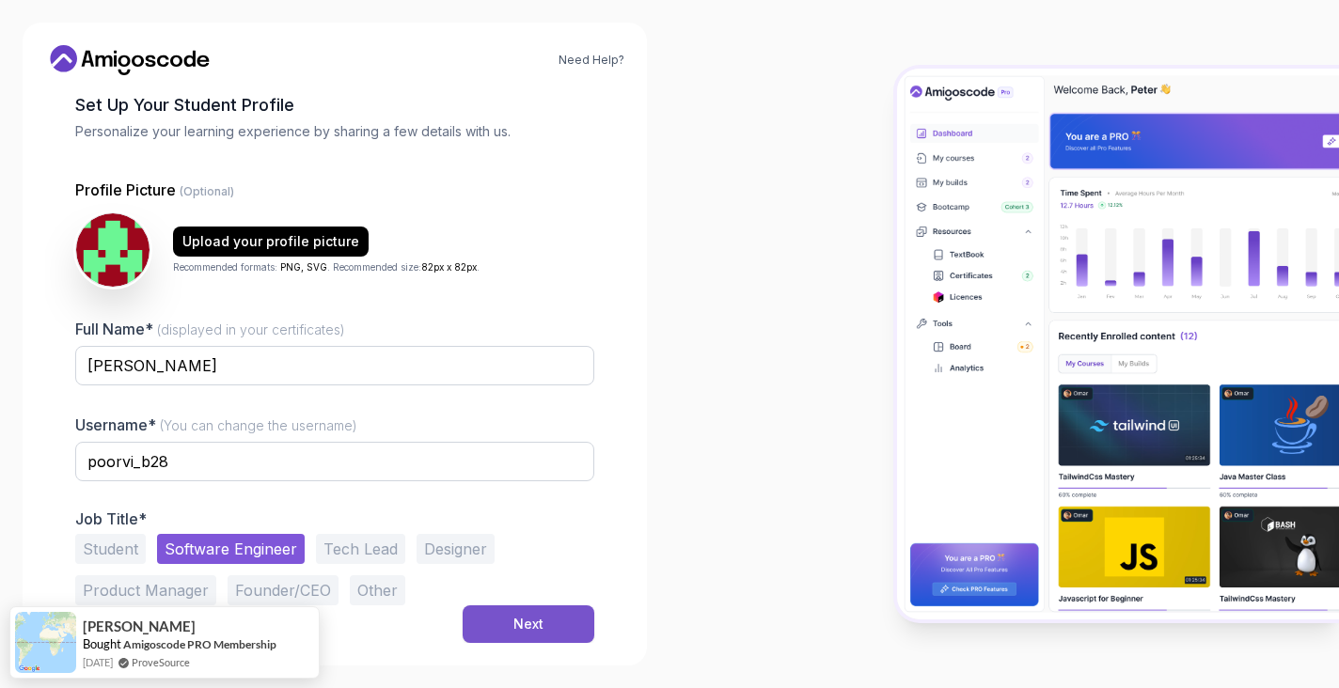
click at [512, 619] on button "Next" at bounding box center [529, 625] width 132 height 38
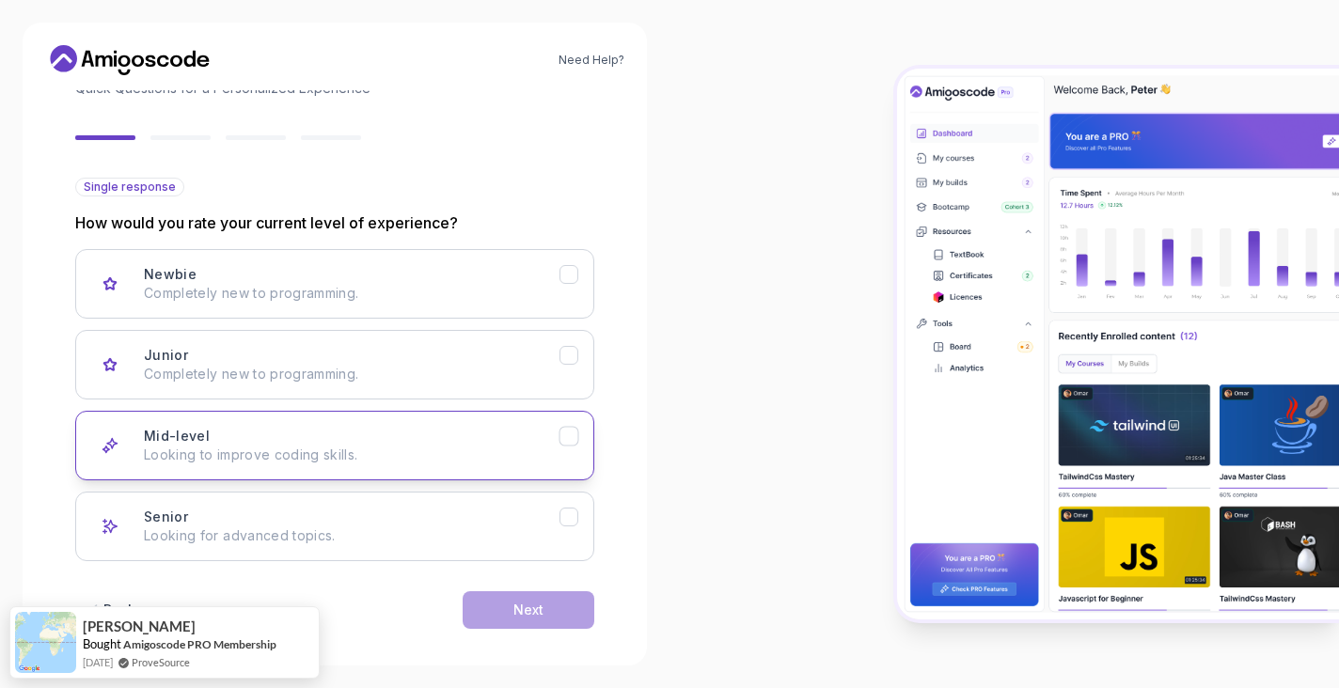
scroll to position [87, 0]
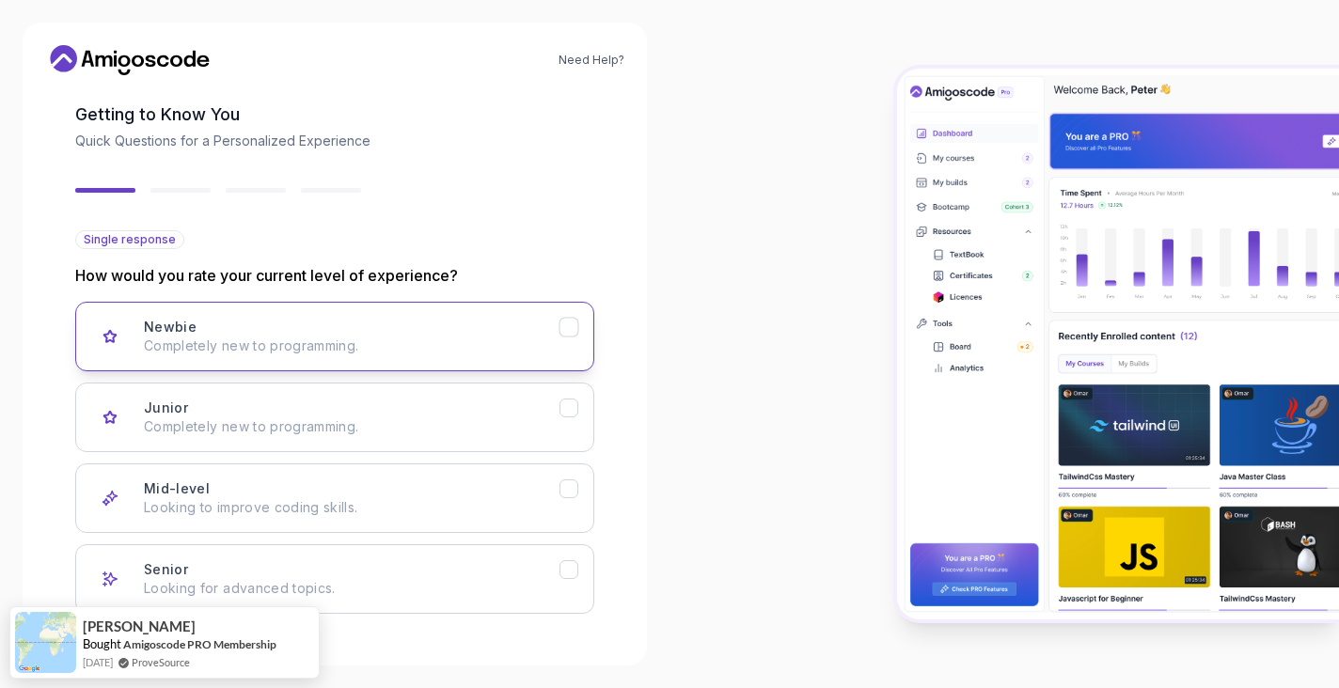
click at [479, 328] on div "Newbie Completely new to programming." at bounding box center [352, 337] width 416 height 38
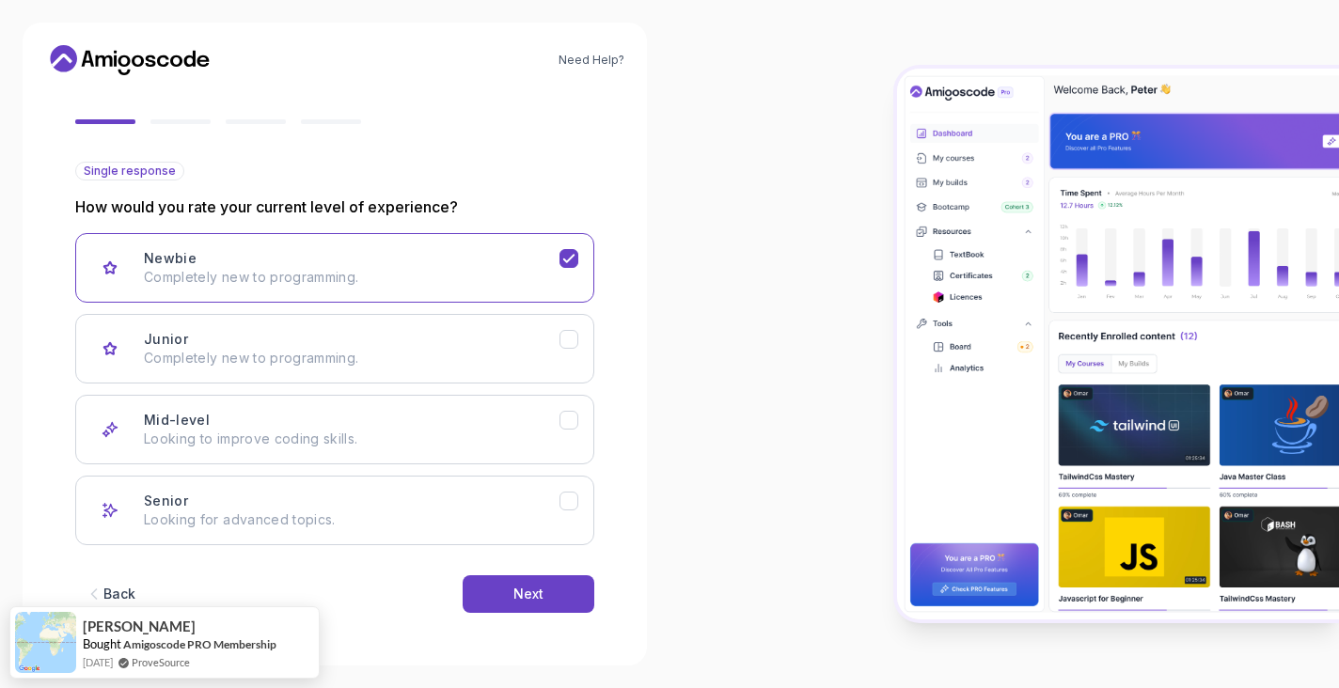
scroll to position [155, 0]
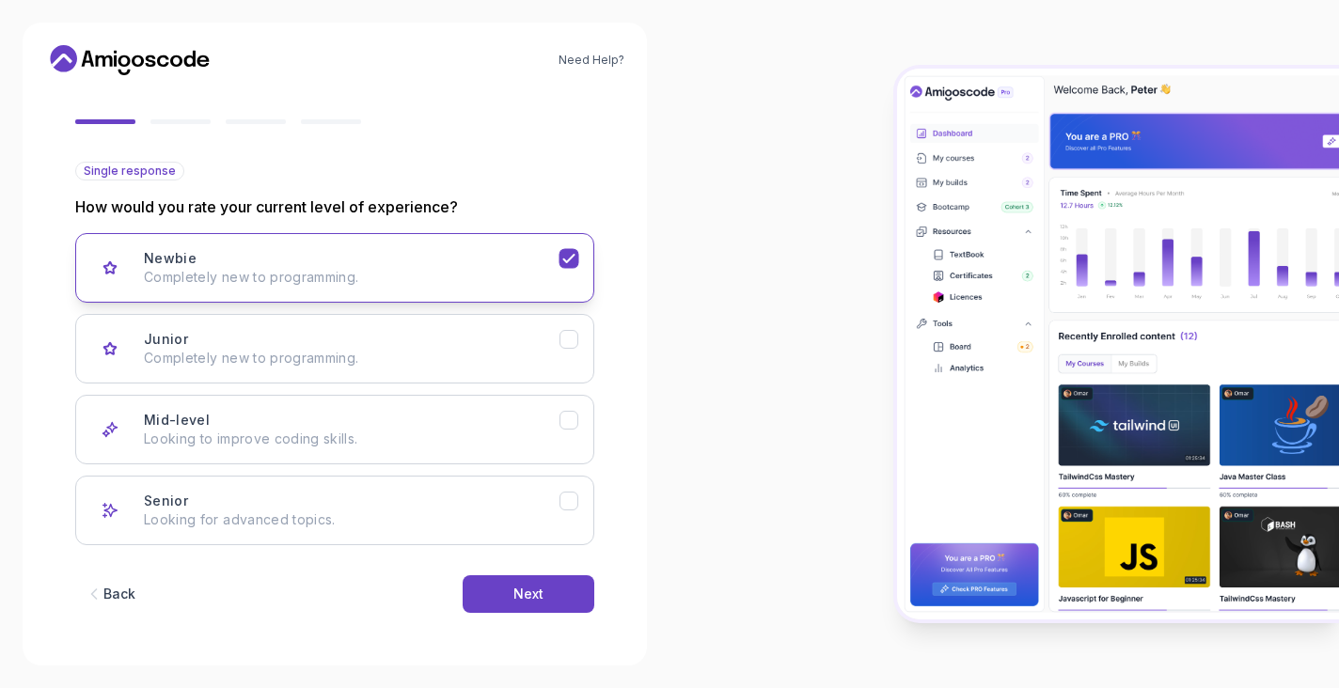
click at [479, 276] on p "Completely new to programming." at bounding box center [352, 277] width 416 height 19
click at [485, 348] on div "Junior Completely new to programming." at bounding box center [352, 349] width 416 height 38
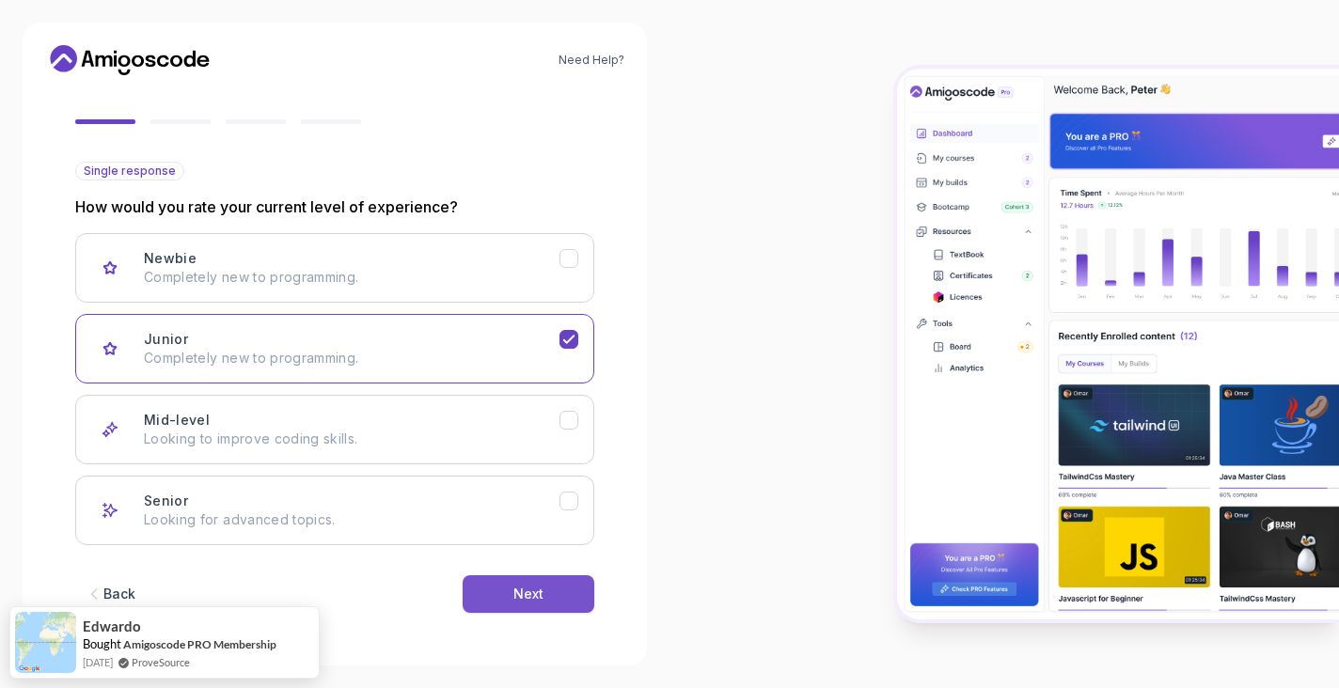
click at [518, 603] on div "Next" at bounding box center [528, 594] width 30 height 19
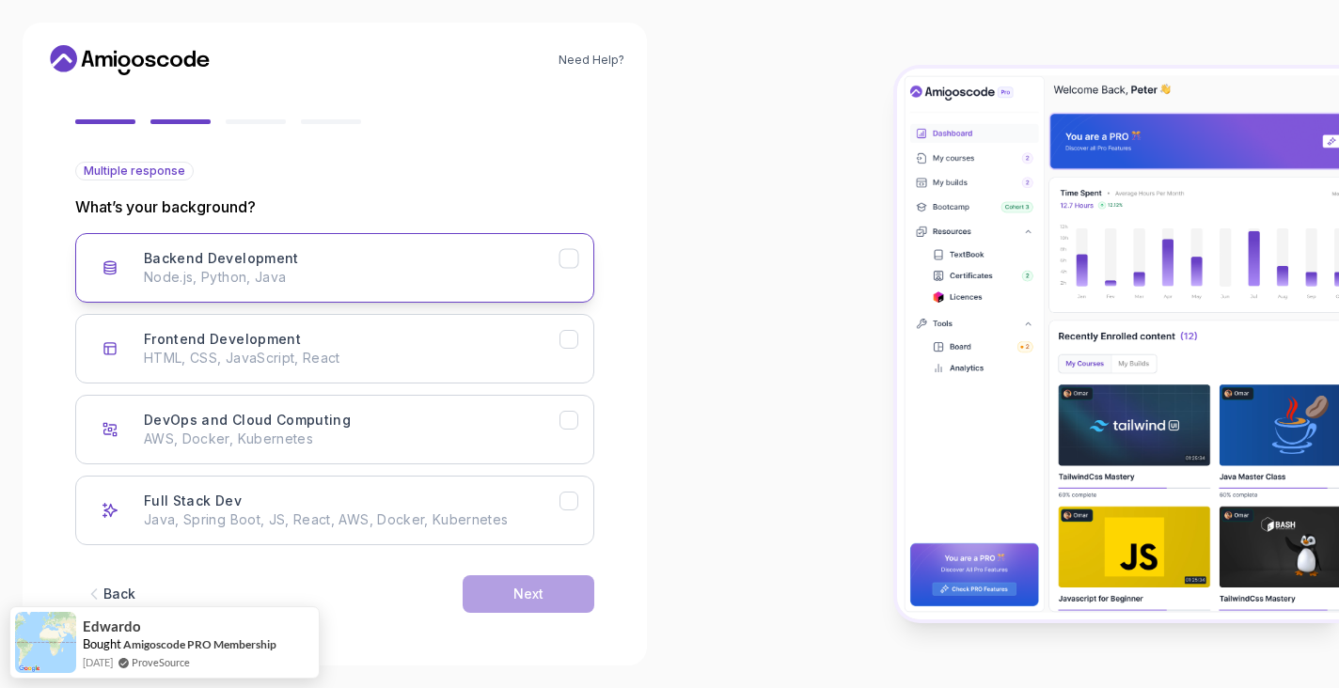
click at [394, 278] on p "Node.js, Python, Java" at bounding box center [352, 277] width 416 height 19
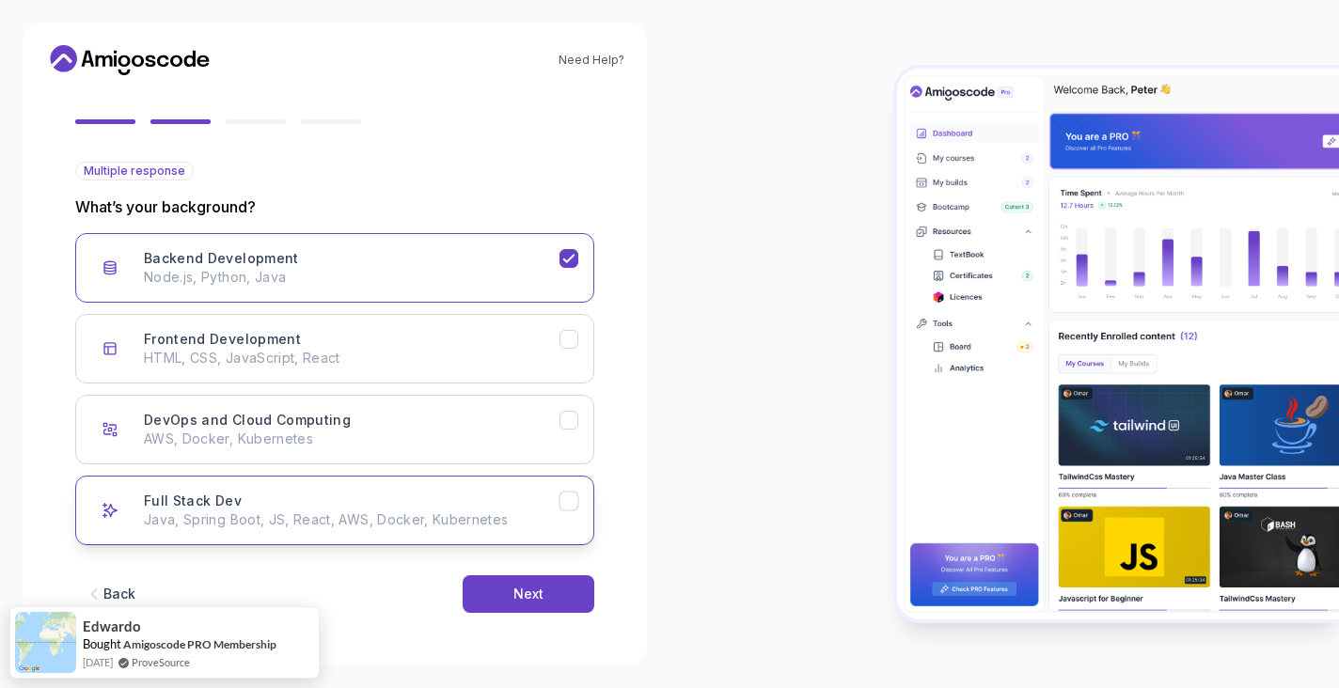
click at [449, 498] on div "Full Stack Dev Java, Spring Boot, JS, React, AWS, Docker, Kubernetes" at bounding box center [352, 511] width 416 height 38
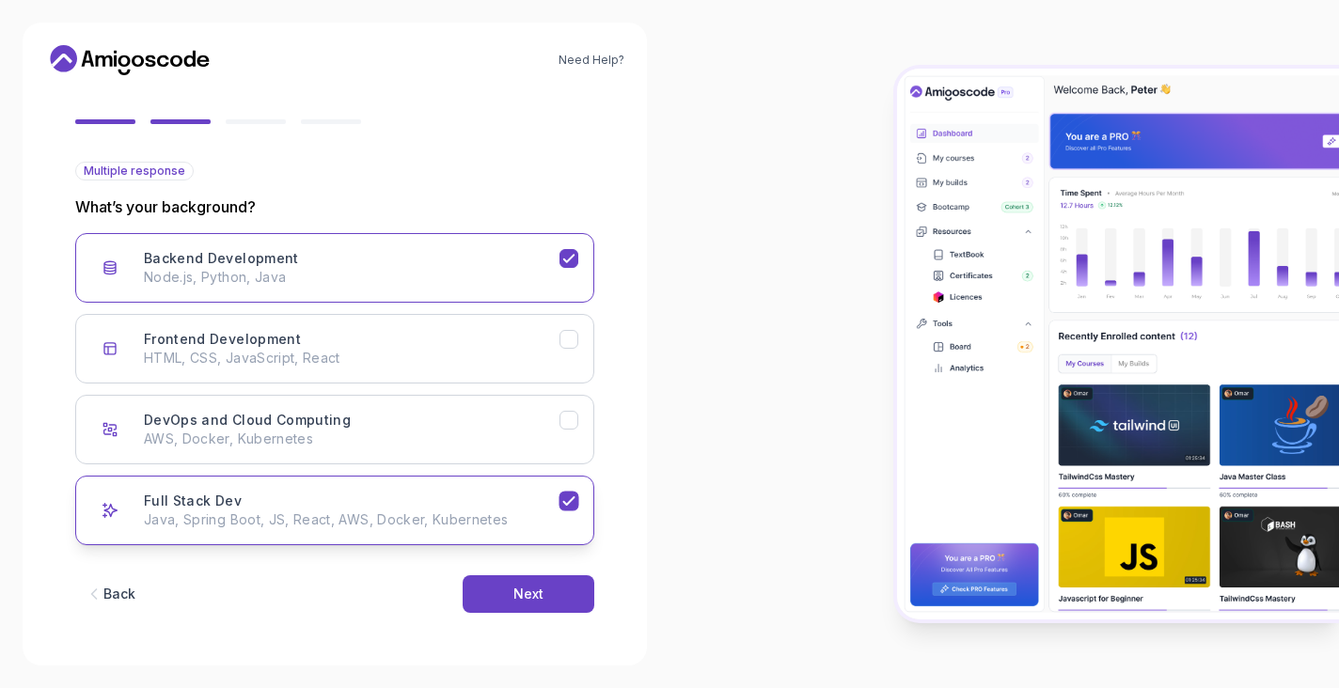
click at [446, 497] on div "Full Stack Dev Java, Spring Boot, JS, React, AWS, Docker, Kubernetes" at bounding box center [352, 511] width 416 height 38
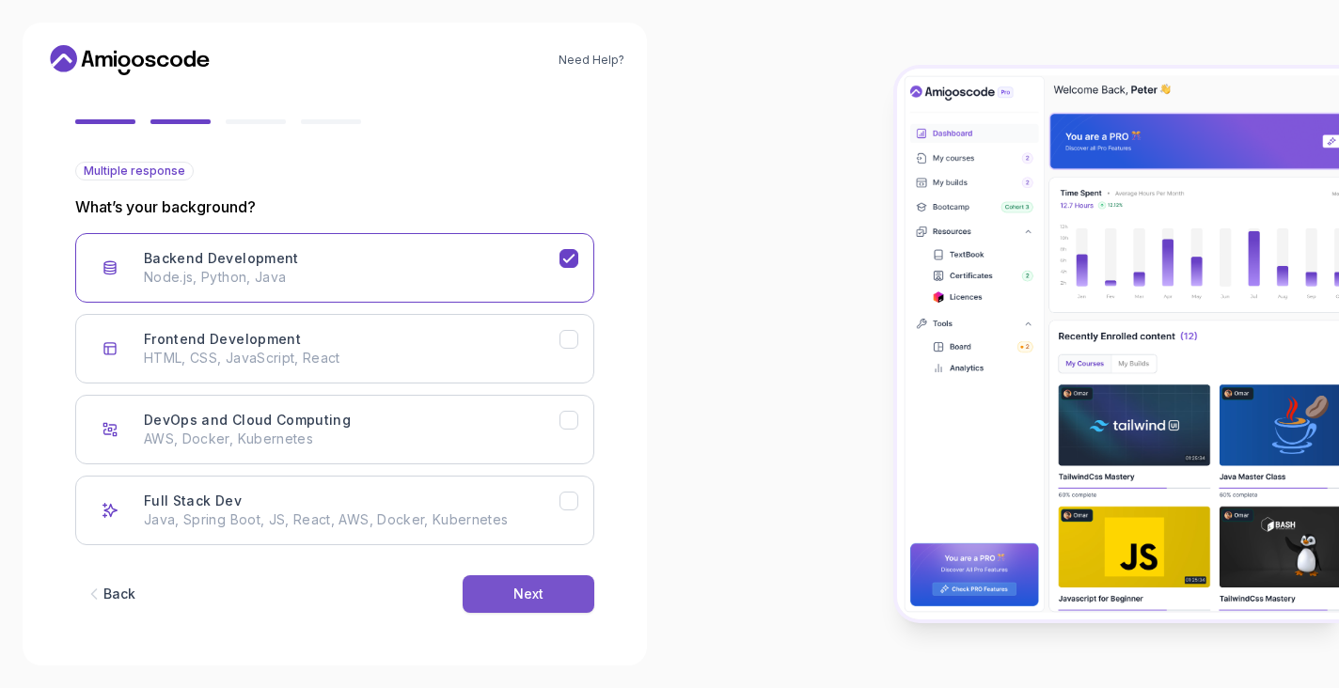
click at [523, 591] on div "Next" at bounding box center [528, 594] width 30 height 19
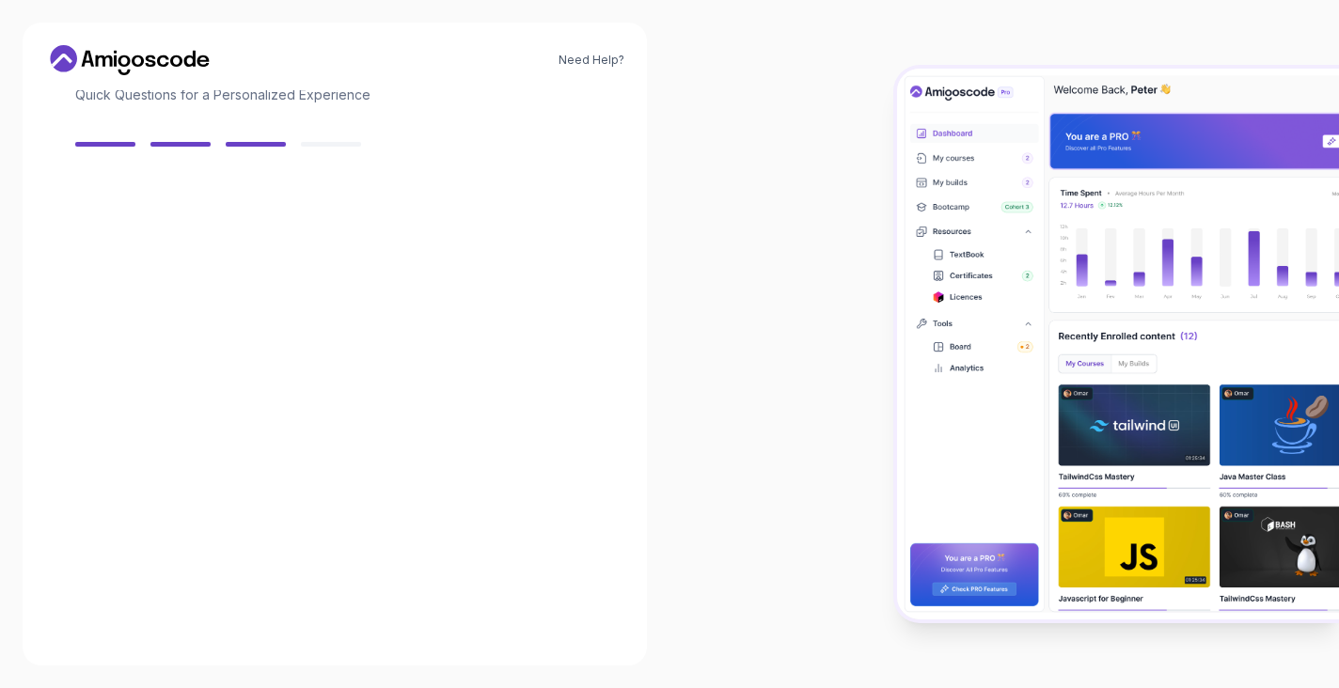
scroll to position [133, 0]
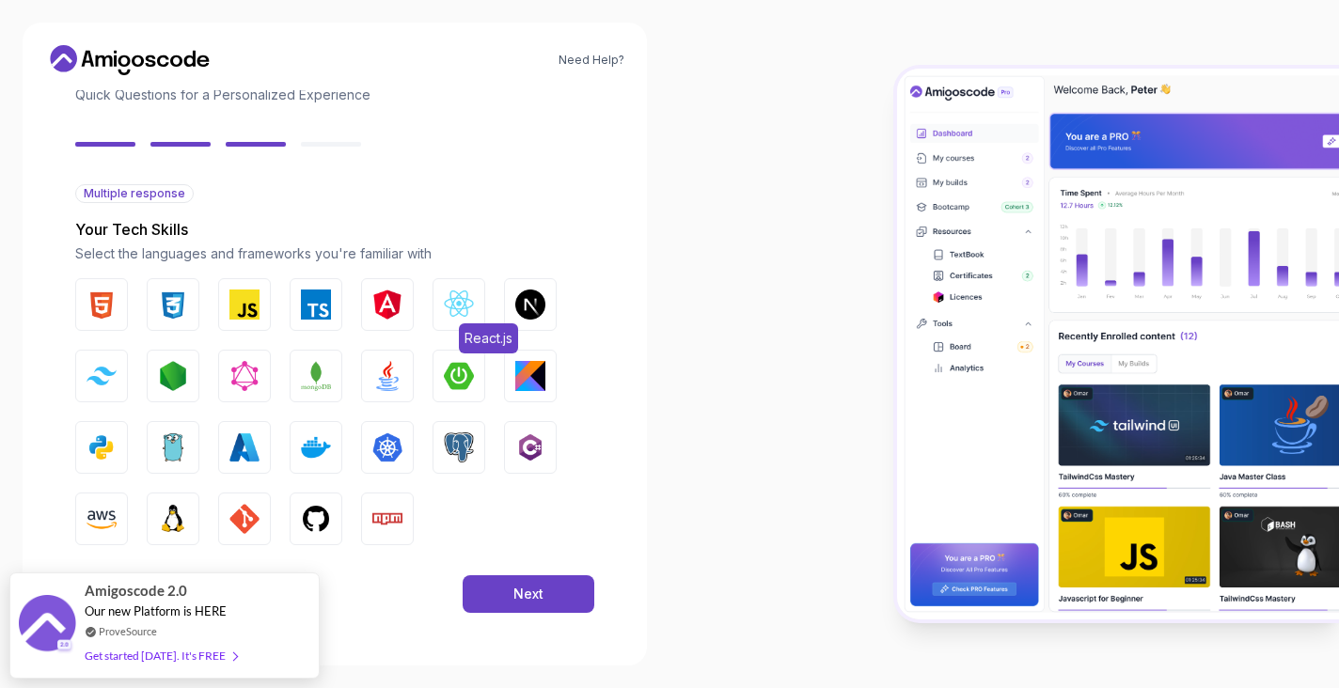
click at [447, 309] on img "button" at bounding box center [459, 305] width 30 height 30
click at [372, 315] on img "button" at bounding box center [387, 305] width 30 height 30
click at [99, 313] on img "button" at bounding box center [102, 305] width 30 height 30
click at [168, 312] on img "button" at bounding box center [173, 305] width 30 height 30
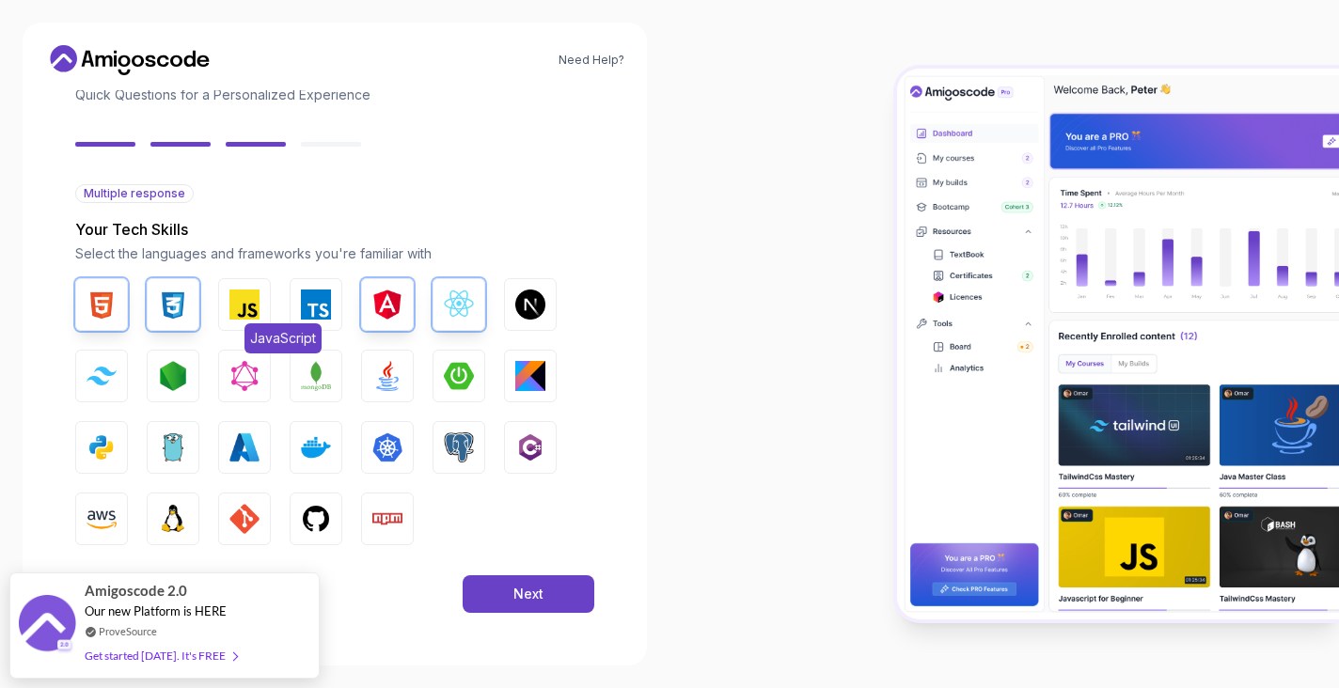
click at [241, 315] on img "button" at bounding box center [244, 305] width 30 height 30
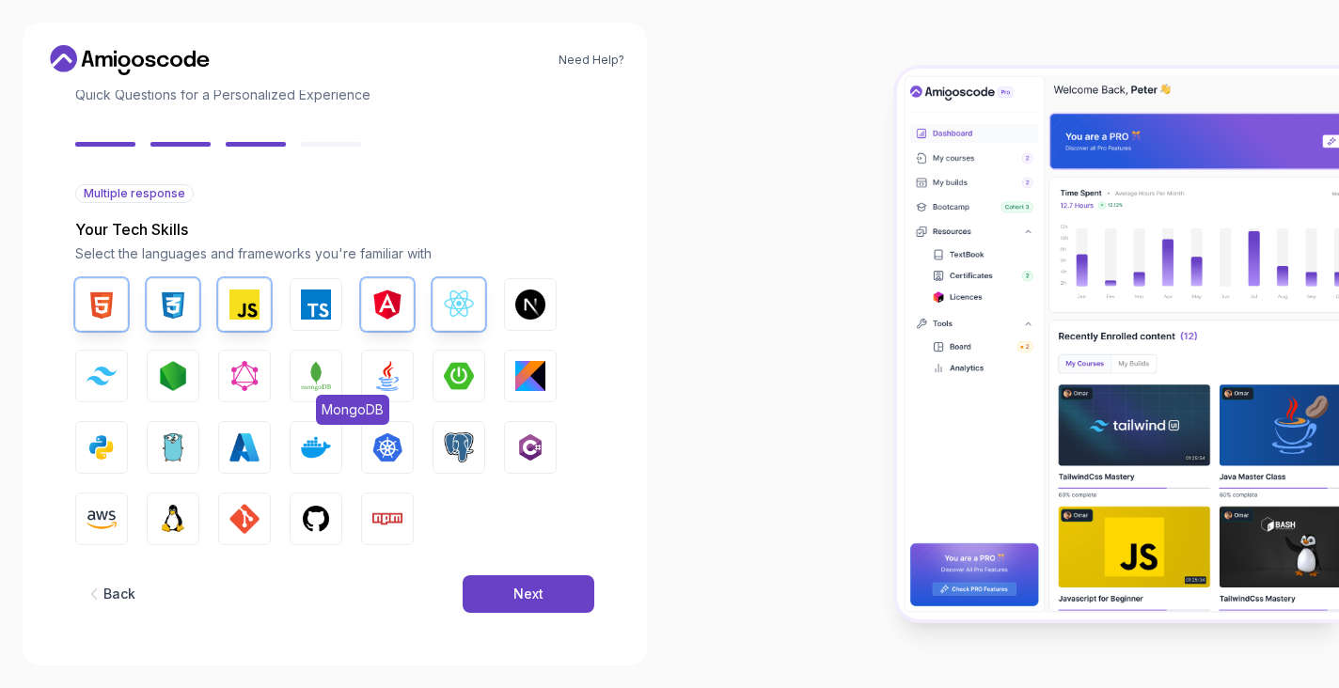
click at [323, 383] on img "button" at bounding box center [316, 376] width 30 height 30
click at [393, 380] on img "button" at bounding box center [387, 376] width 30 height 30
click at [457, 449] on img "button" at bounding box center [459, 448] width 30 height 30
click at [102, 457] on img "button" at bounding box center [102, 448] width 30 height 30
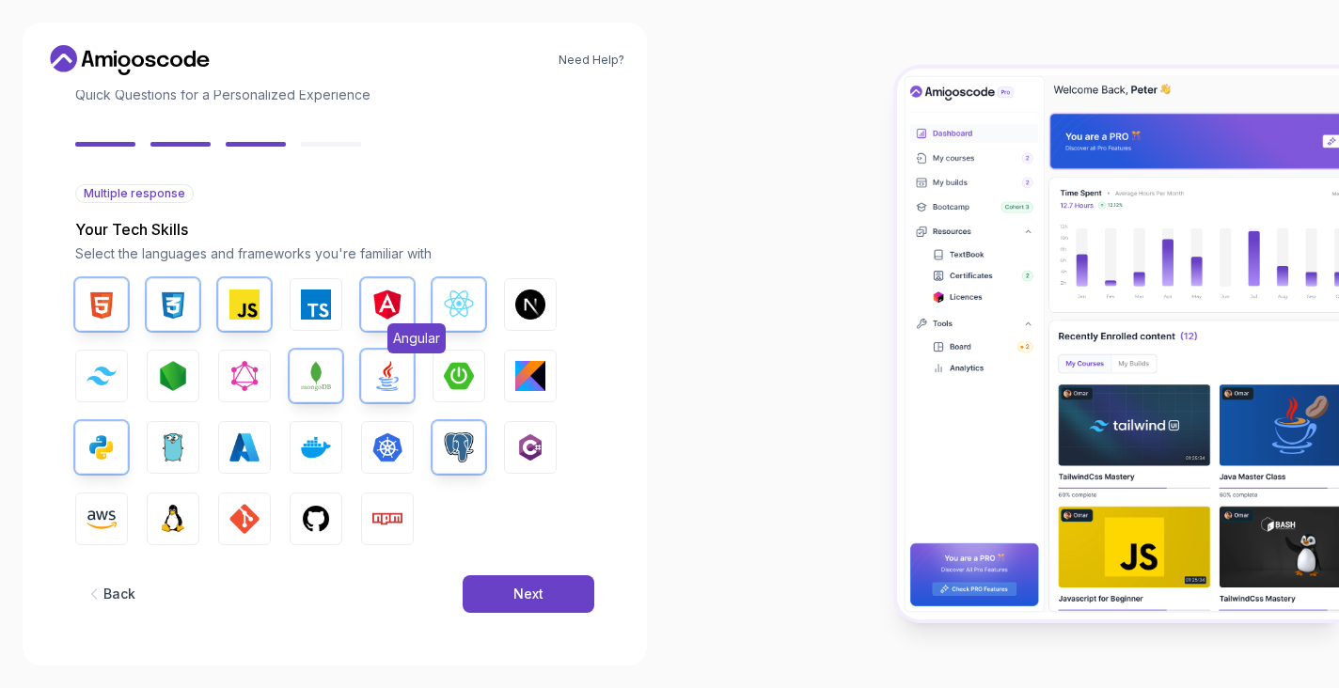
click at [394, 296] on img "button" at bounding box center [387, 305] width 30 height 30
click at [242, 305] on img "button" at bounding box center [244, 305] width 30 height 30
click at [541, 599] on div "Next" at bounding box center [528, 594] width 30 height 19
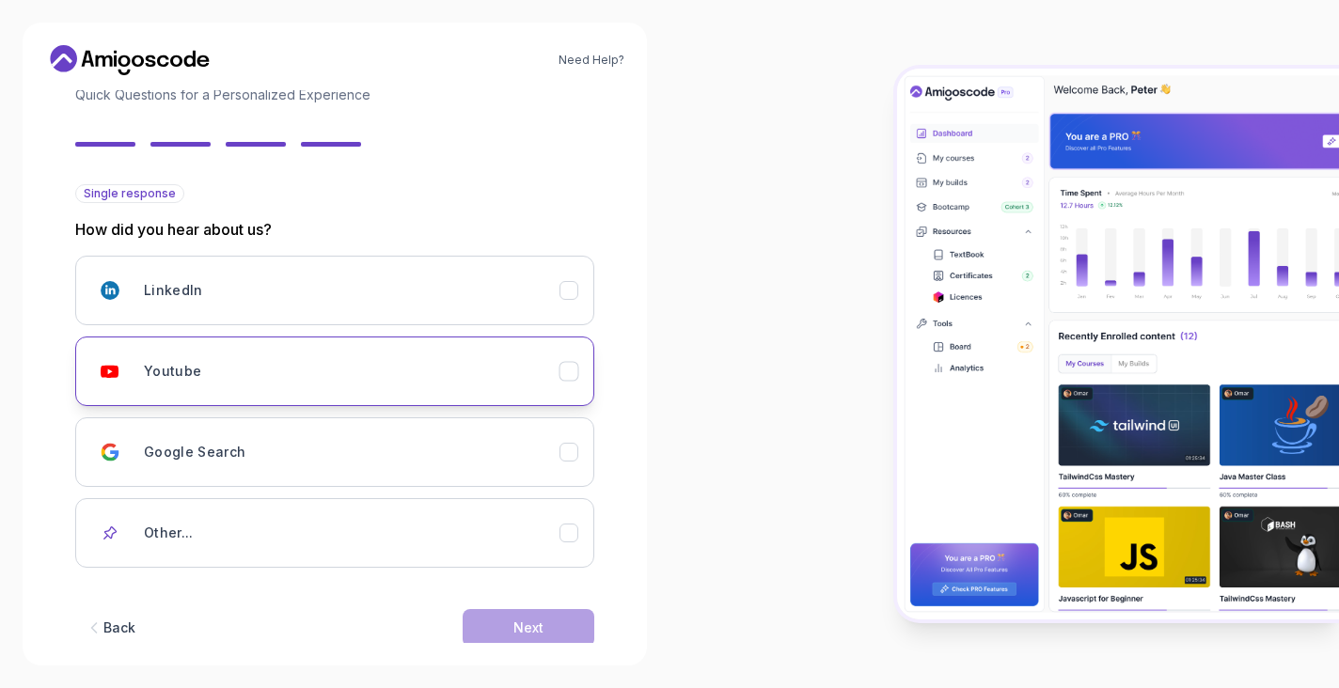
click at [389, 395] on button "Youtube" at bounding box center [334, 372] width 519 height 70
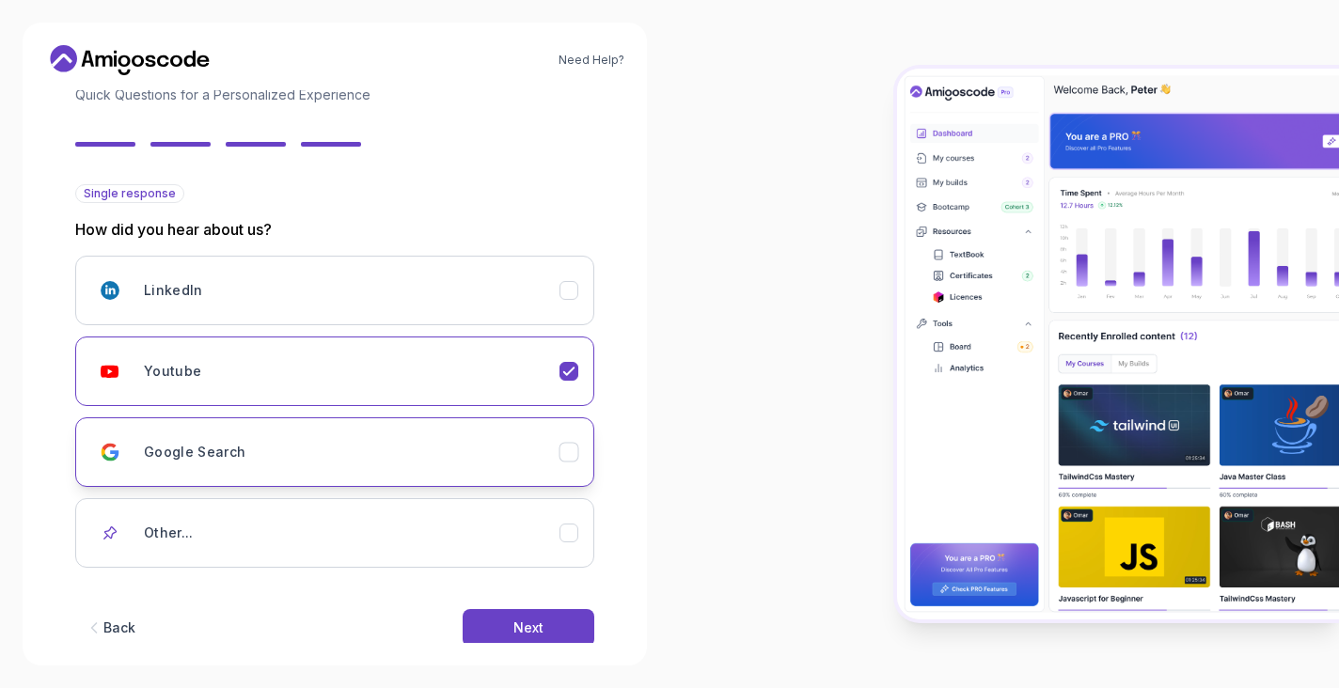
click at [391, 439] on div "Google Search" at bounding box center [352, 453] width 416 height 38
click at [468, 377] on div "Youtube" at bounding box center [352, 372] width 416 height 38
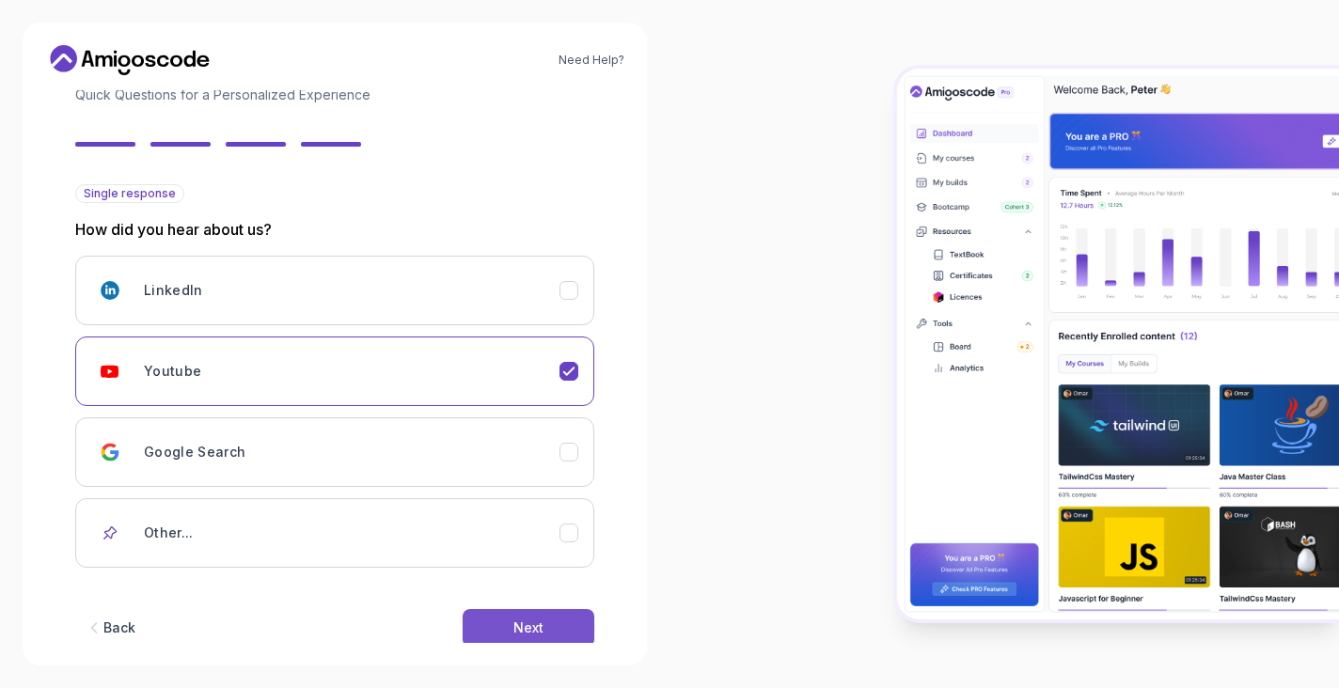
click at [535, 624] on div "Next" at bounding box center [528, 628] width 30 height 19
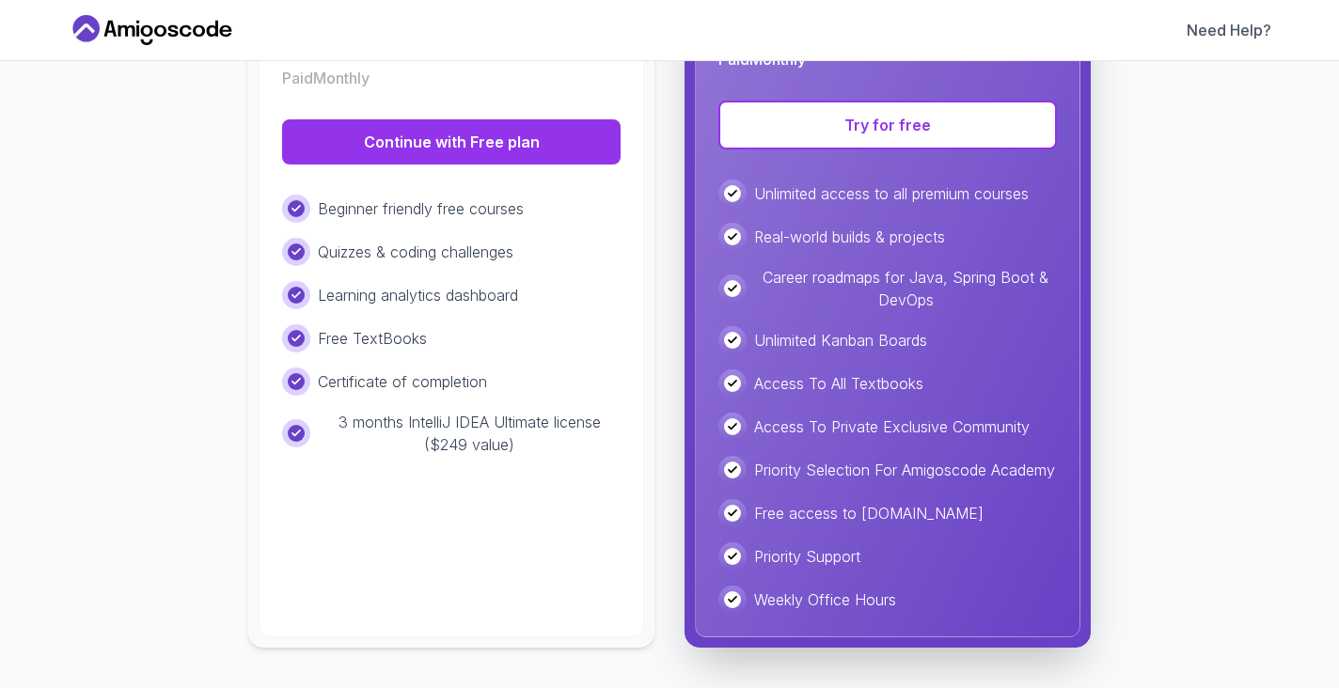
scroll to position [420, 0]
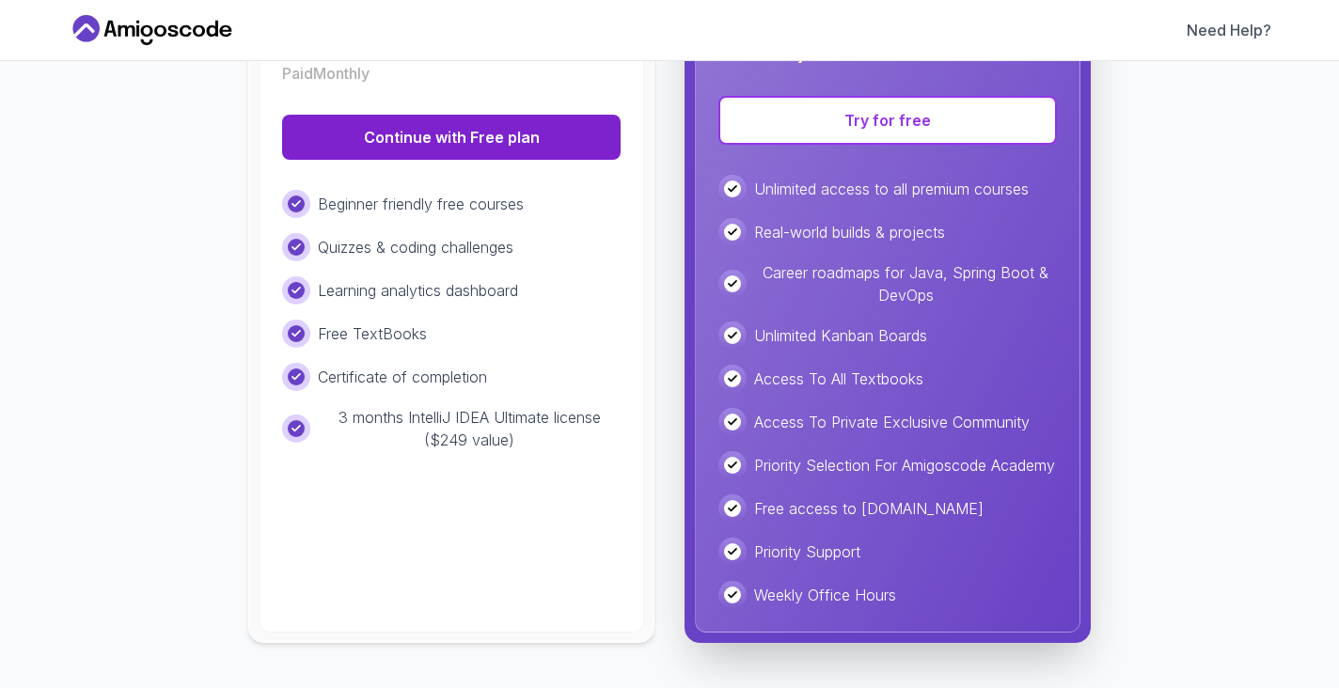
click at [500, 123] on button "Continue with Free plan" at bounding box center [451, 137] width 339 height 45
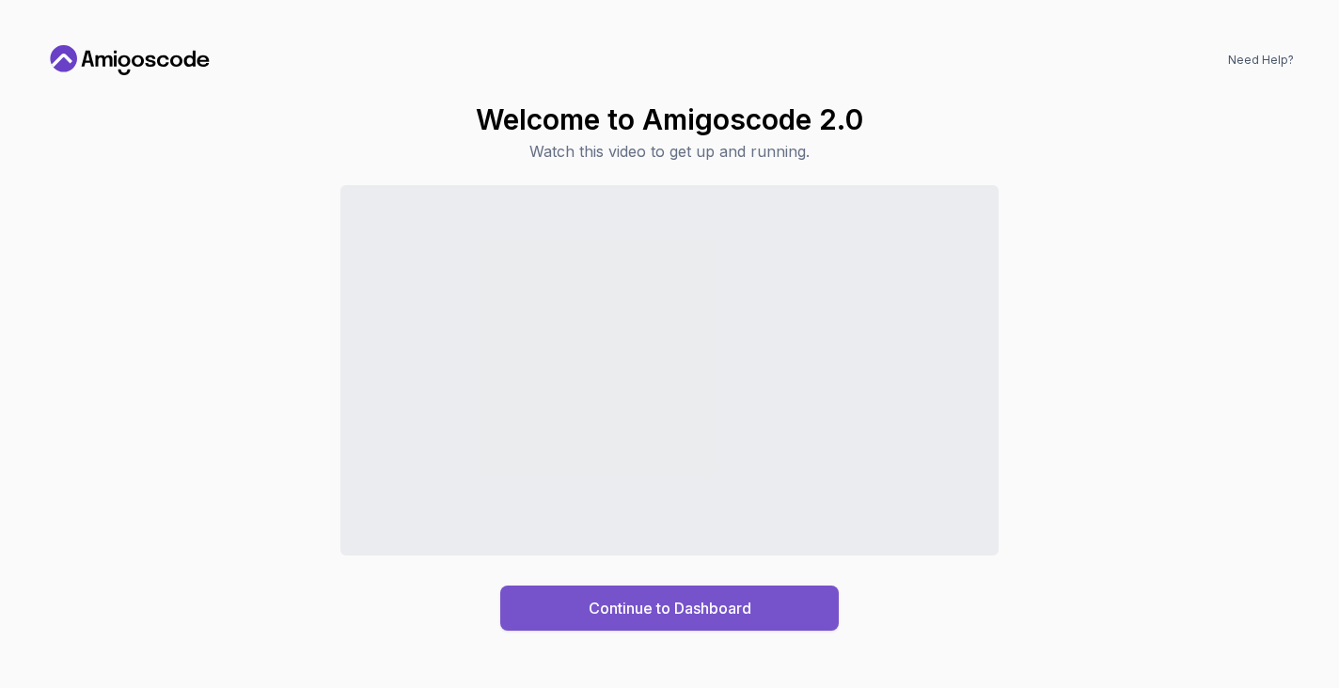
click at [656, 611] on div "Continue to Dashboard" at bounding box center [670, 608] width 163 height 23
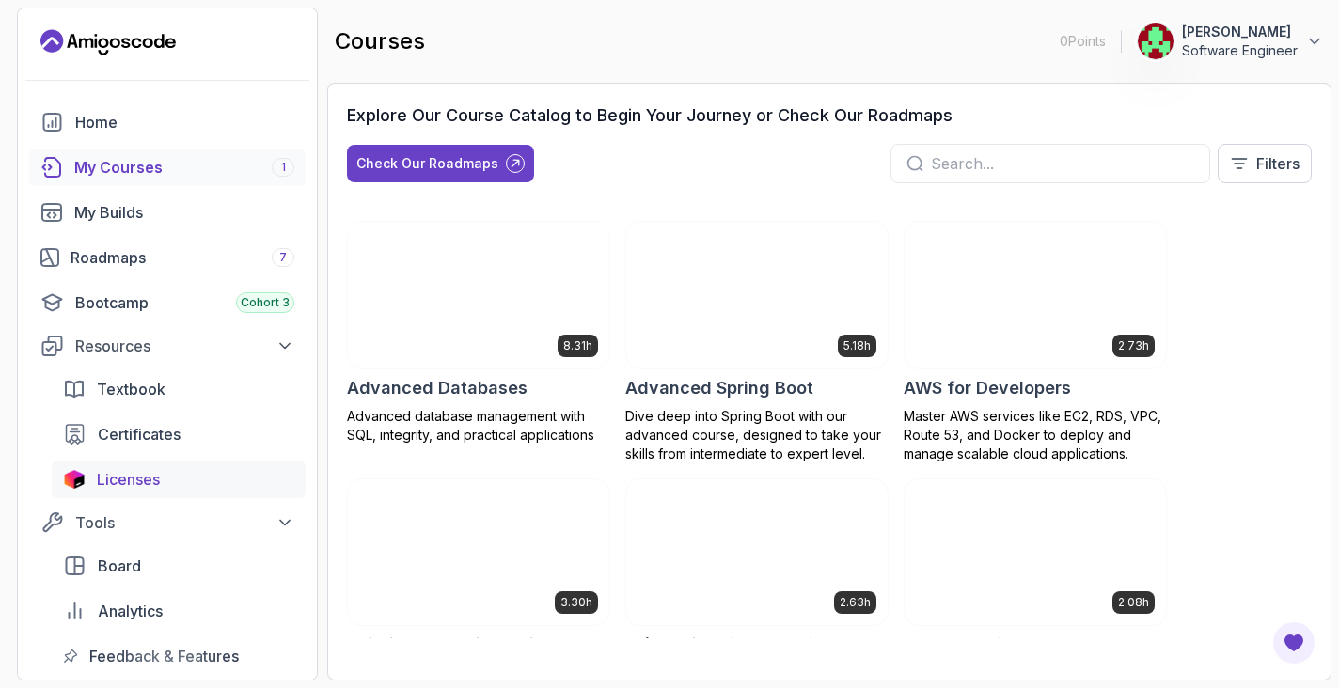
click at [138, 476] on span "Licenses" at bounding box center [128, 479] width 63 height 23
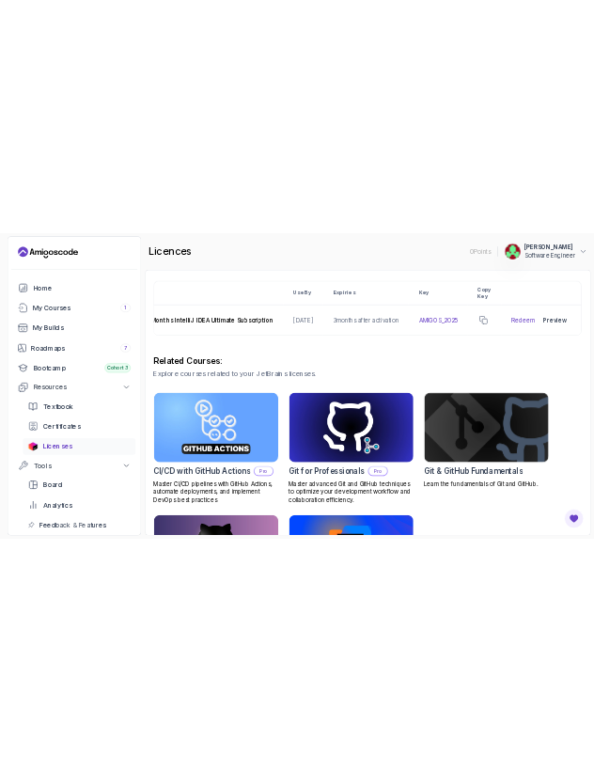
scroll to position [71, 0]
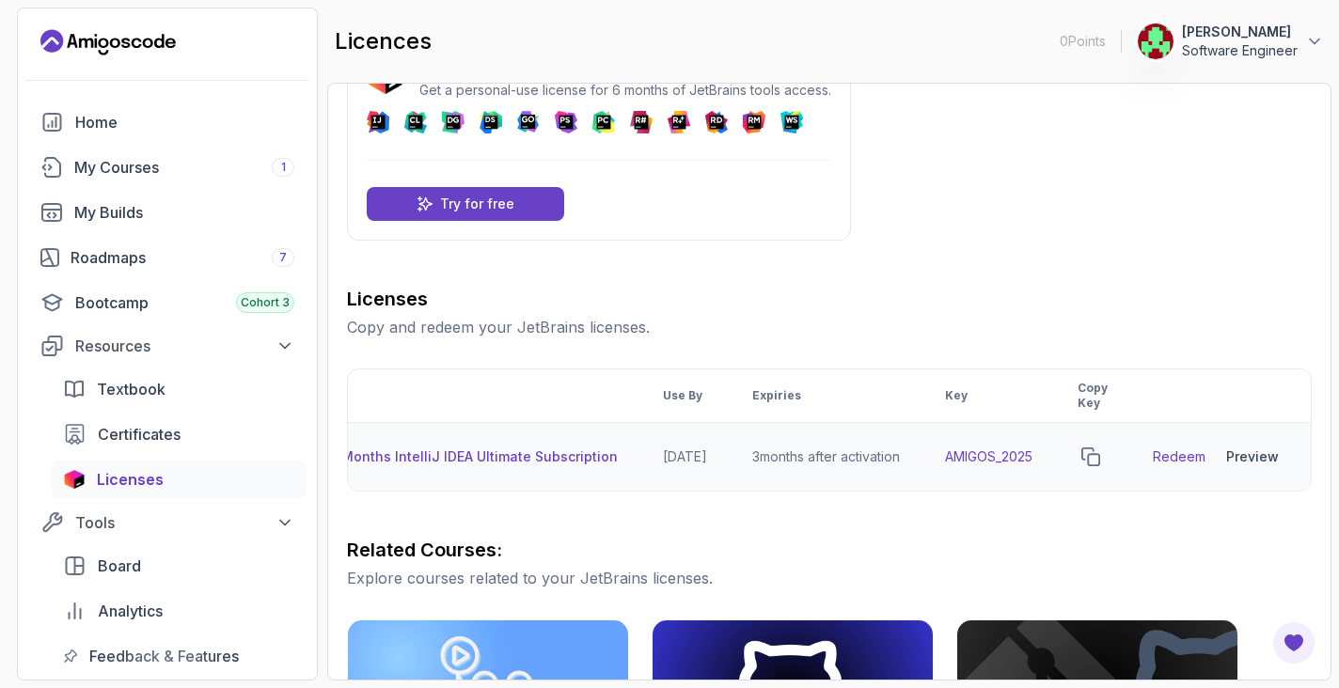
click at [1169, 452] on link "Redeem" at bounding box center [1179, 457] width 53 height 19
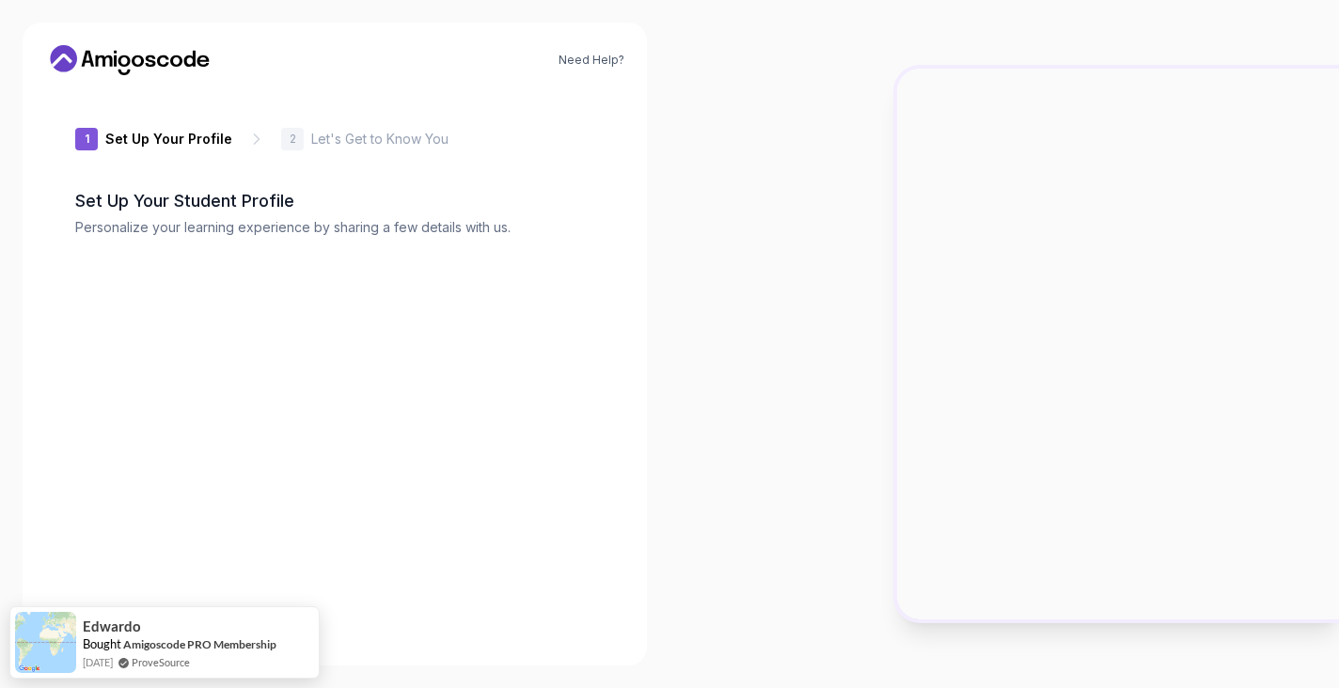
type input "daringstag570ea"
